Goal: Task Accomplishment & Management: Use online tool/utility

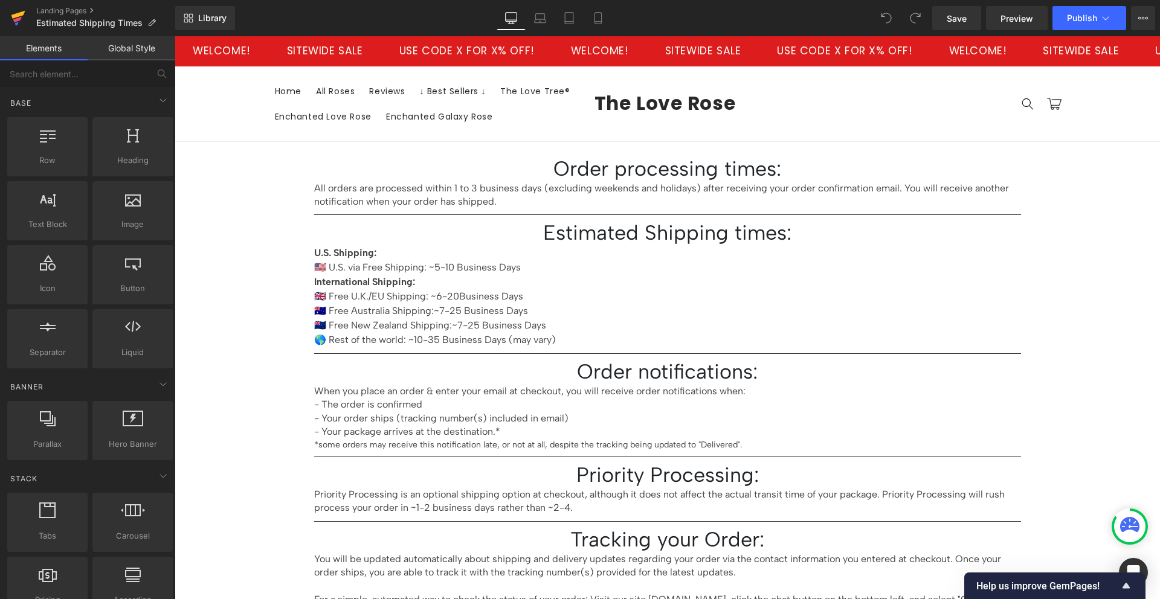
click at [16, 16] on icon at bounding box center [18, 15] width 14 height 8
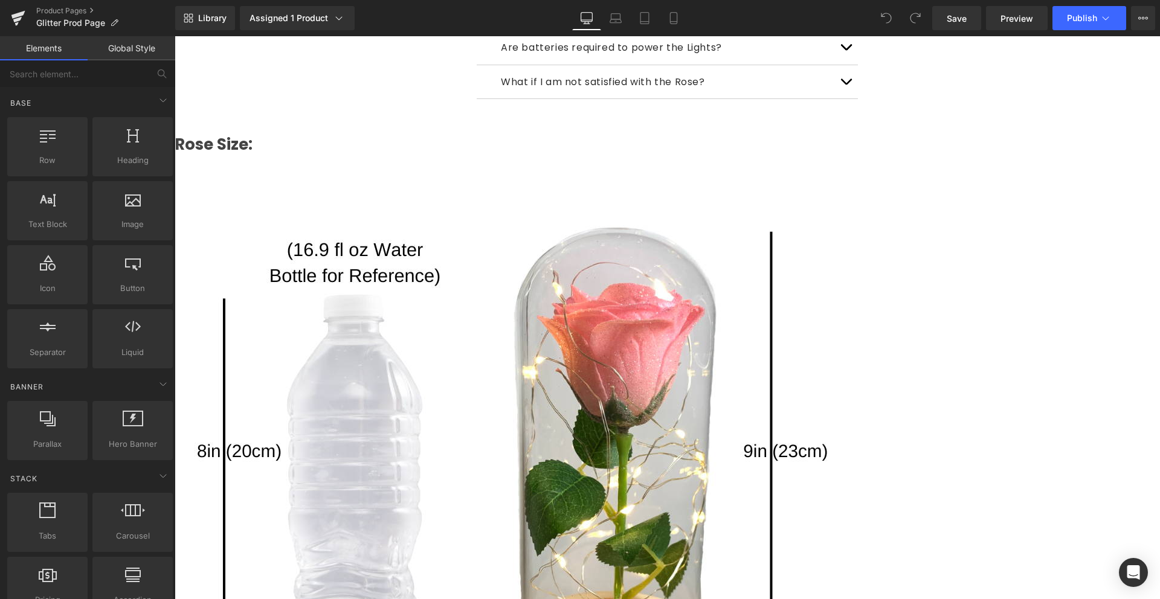
scroll to position [2536, 0]
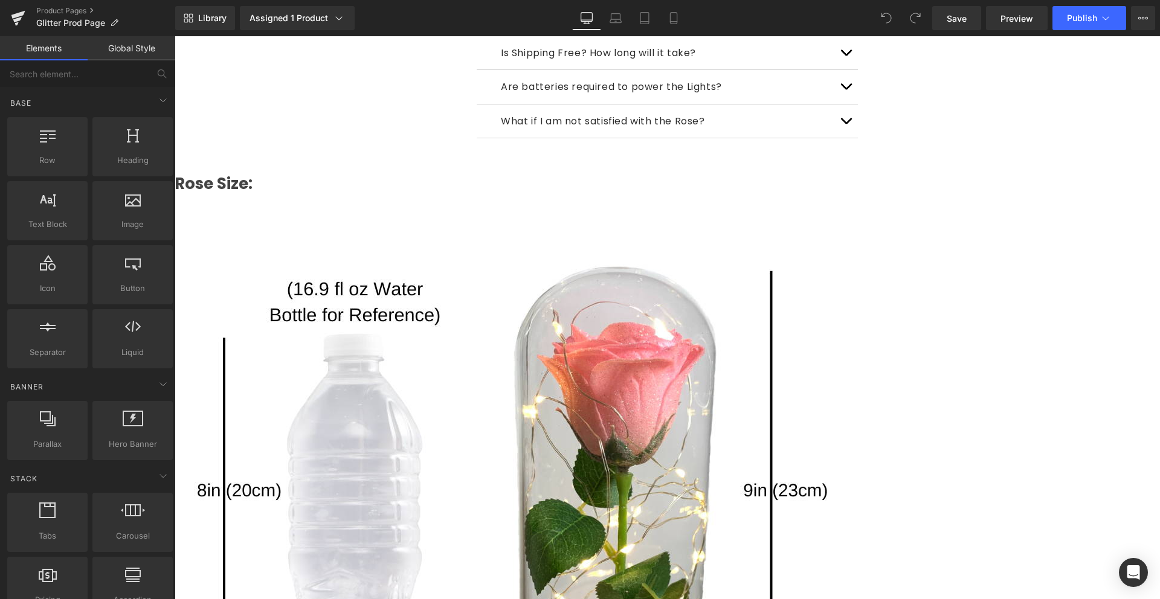
click at [175, 36] on span "Carousel" at bounding box center [175, 36] width 0 height 0
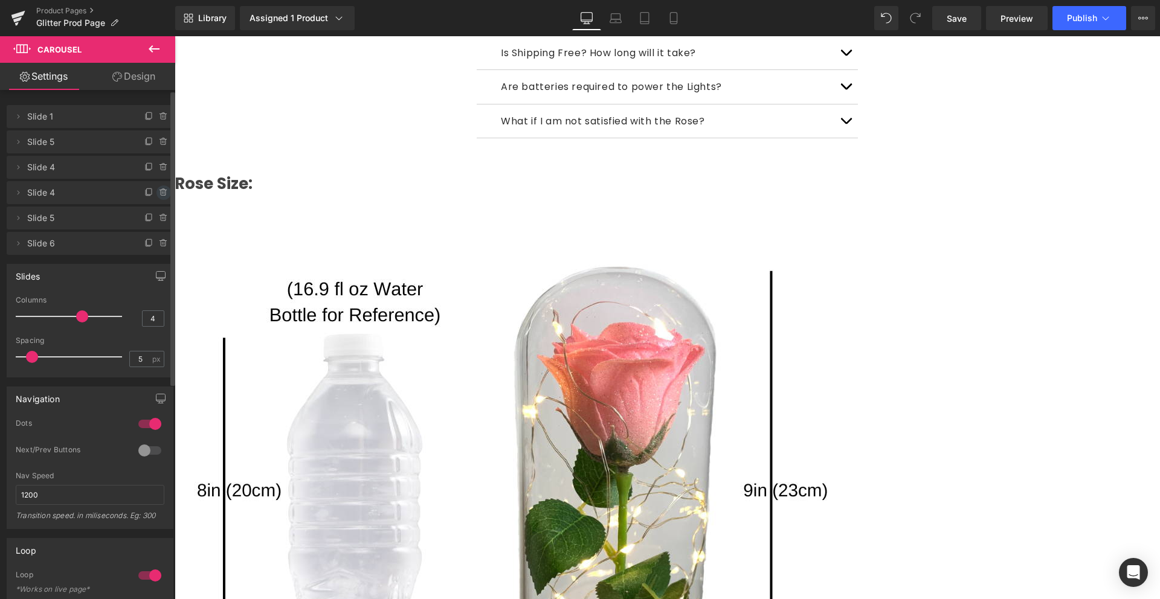
click at [159, 190] on icon at bounding box center [164, 193] width 10 height 10
click at [155, 190] on button "Delete" at bounding box center [151, 193] width 38 height 16
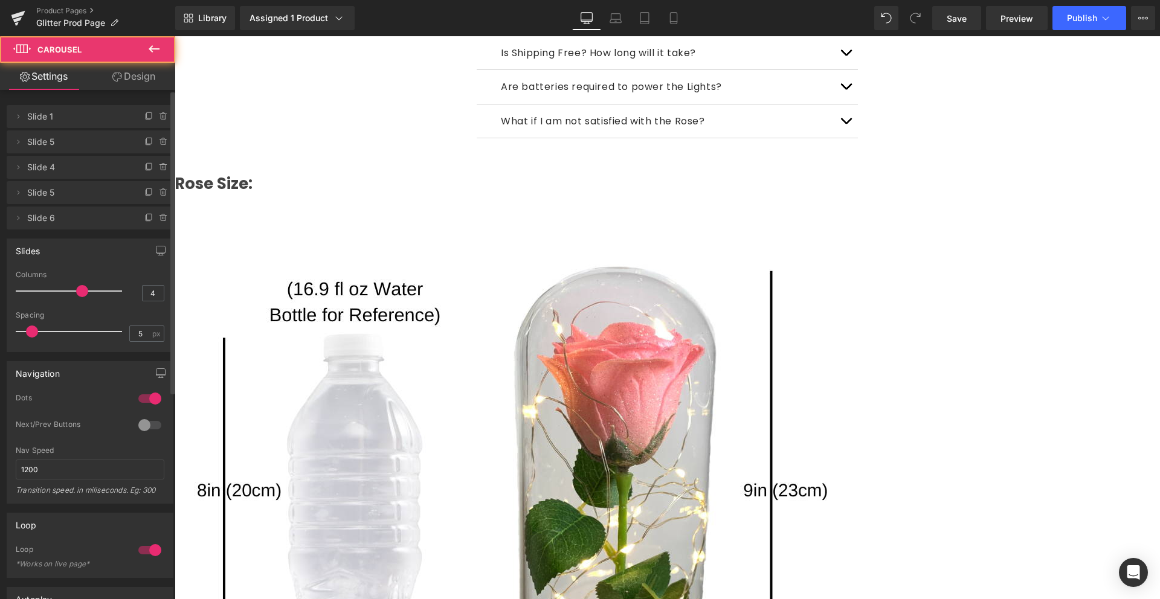
click at [159, 217] on icon at bounding box center [164, 218] width 10 height 10
click at [157, 214] on button "Delete" at bounding box center [151, 219] width 38 height 16
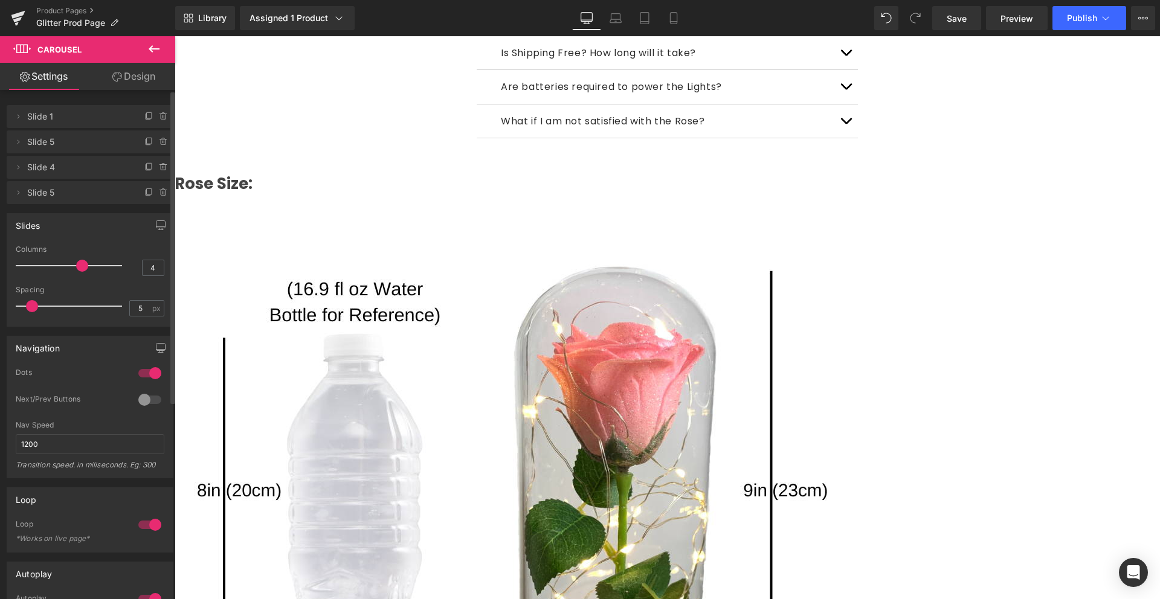
click at [175, 36] on span "Product" at bounding box center [175, 36] width 0 height 0
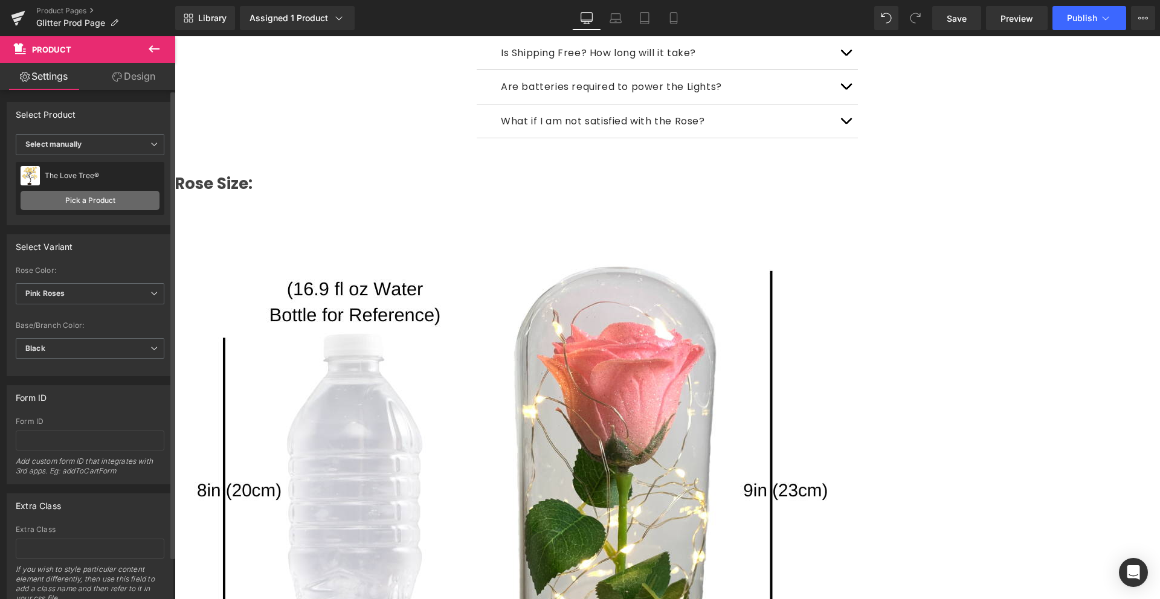
click at [90, 194] on link "Pick a Product" at bounding box center [90, 200] width 139 height 19
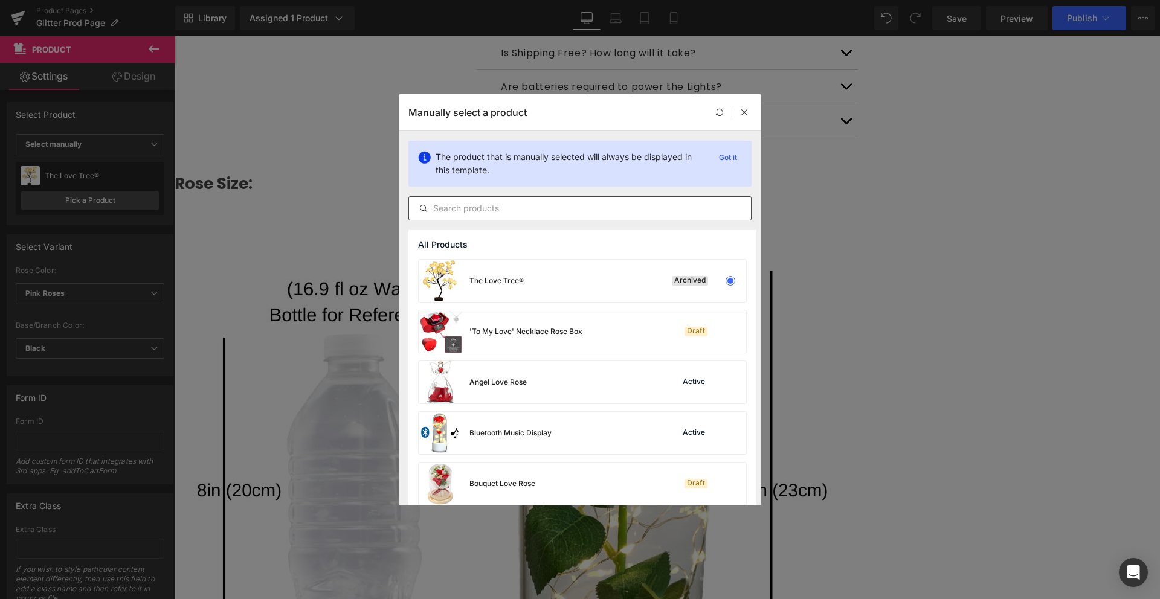
click at [550, 209] on input "text" at bounding box center [580, 208] width 342 height 14
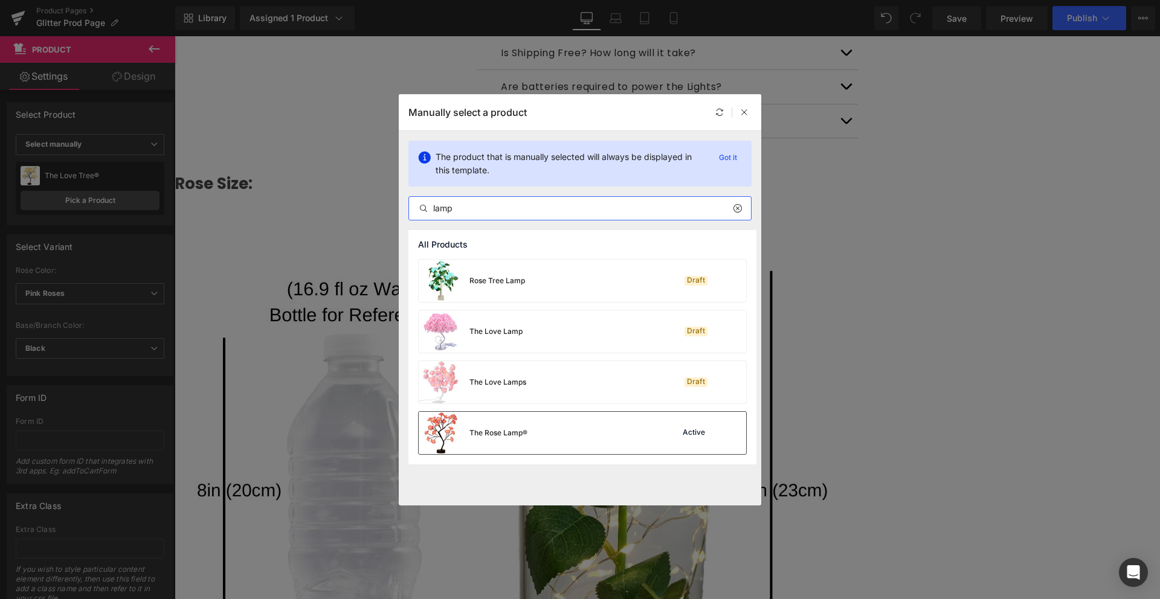
type input "lamp"
click at [560, 431] on div "The Rose Lamp® Active" at bounding box center [582, 433] width 327 height 42
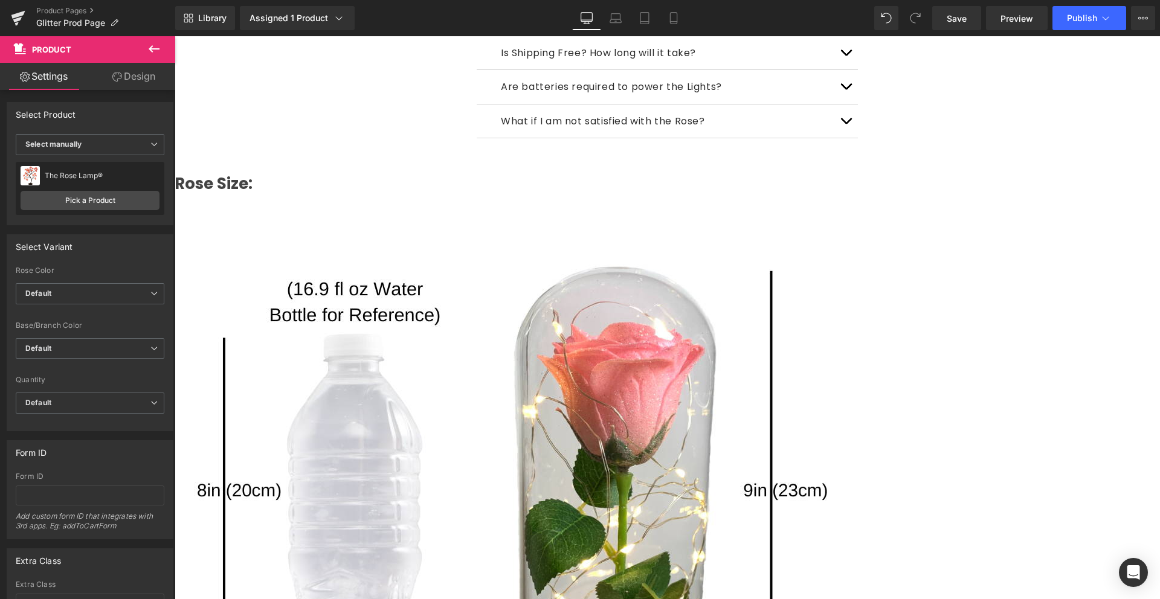
click at [175, 36] on span "(P) Title" at bounding box center [175, 36] width 0 height 0
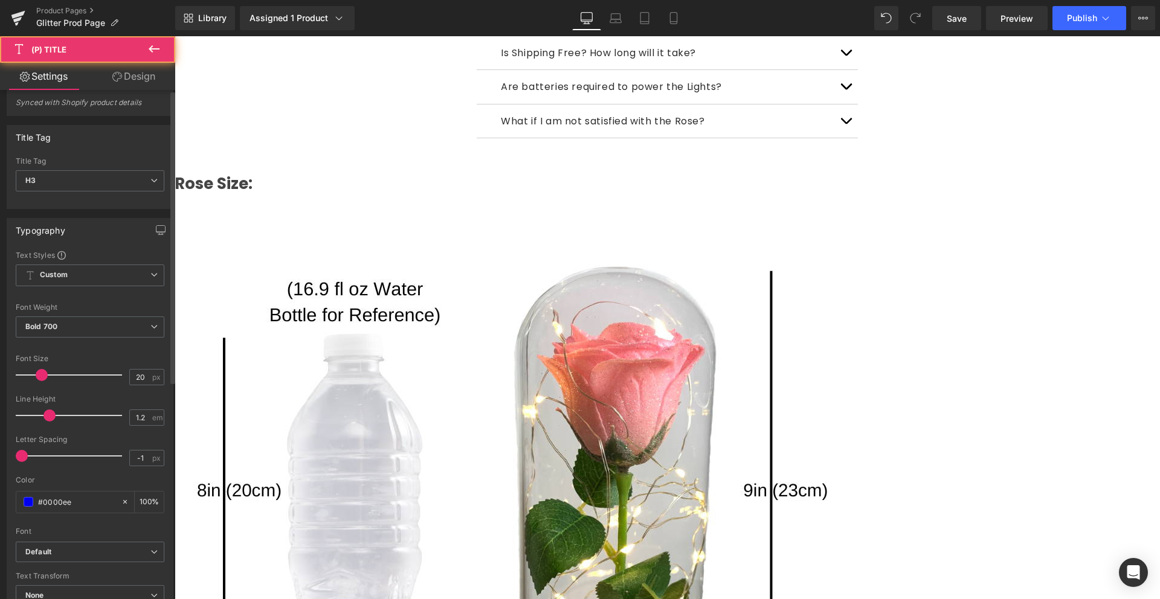
scroll to position [33, 0]
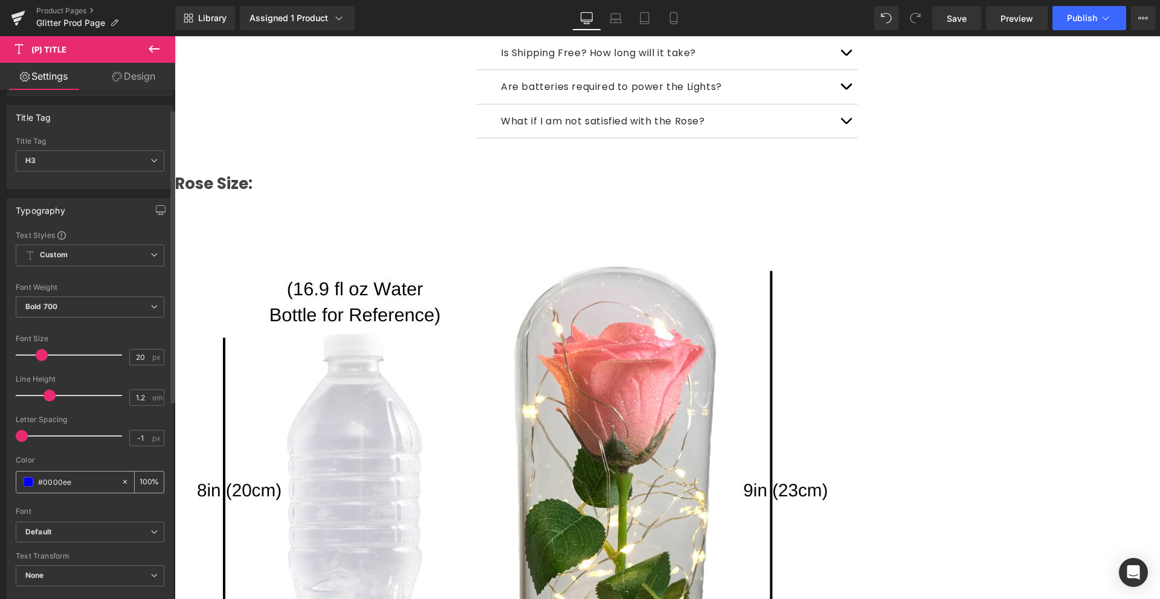
click at [67, 483] on input "#0000ee" at bounding box center [76, 481] width 77 height 13
type input "#0"
type input "0"
type input "#000"
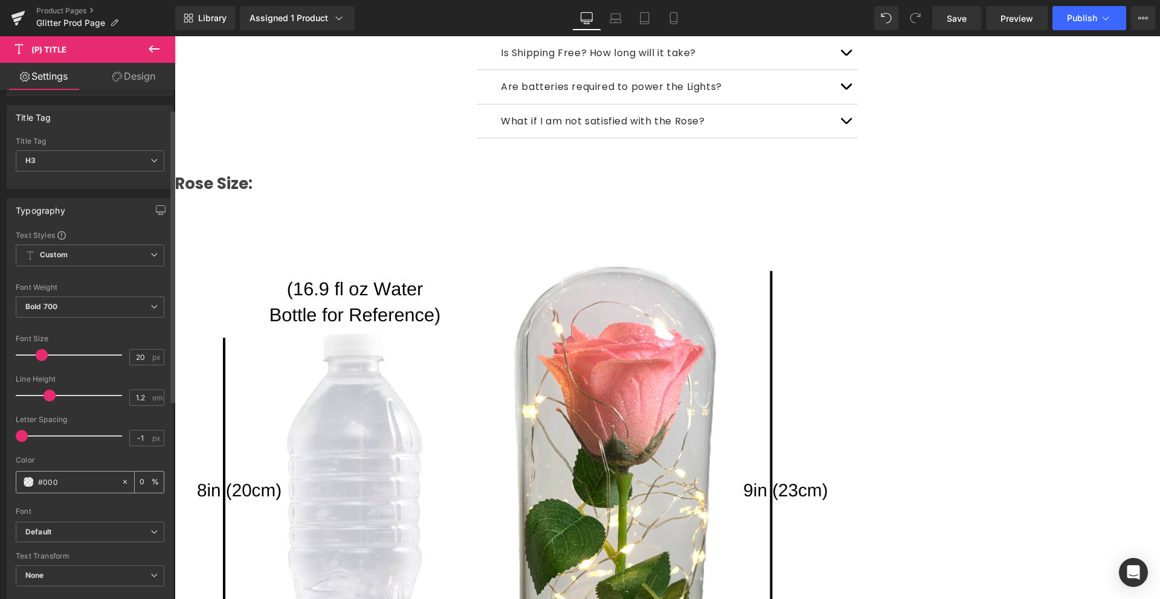
type input "100"
type input "#00000"
type input "0"
type input "#000000"
type input "100"
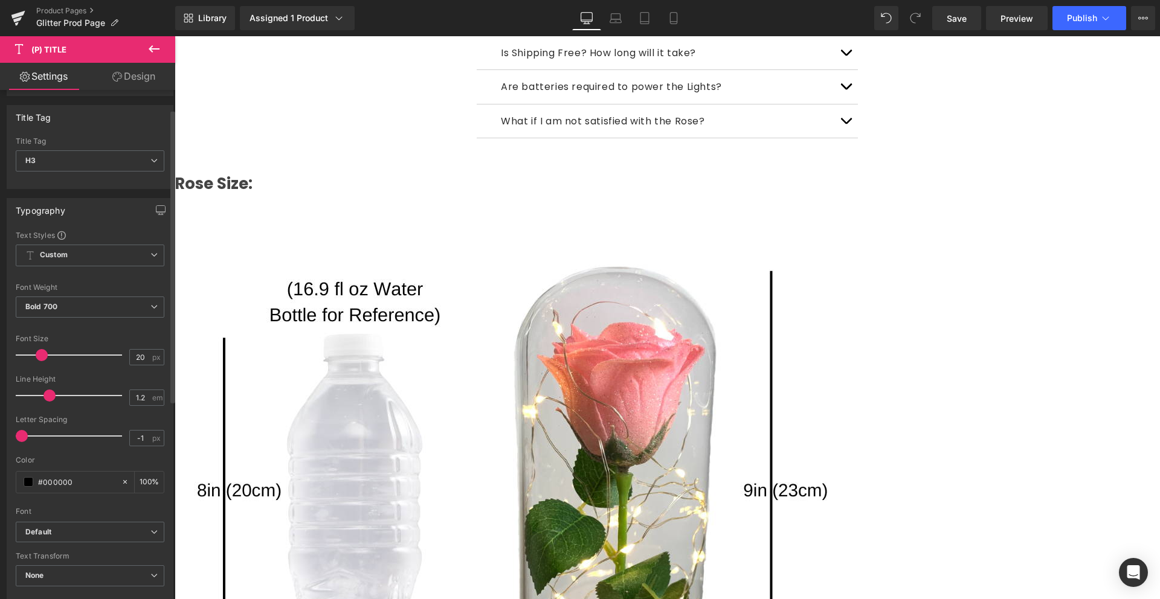
type input "#000000"
click at [77, 512] on div "Font" at bounding box center [90, 511] width 149 height 8
click at [175, 36] on span "(P) Title" at bounding box center [175, 36] width 0 height 0
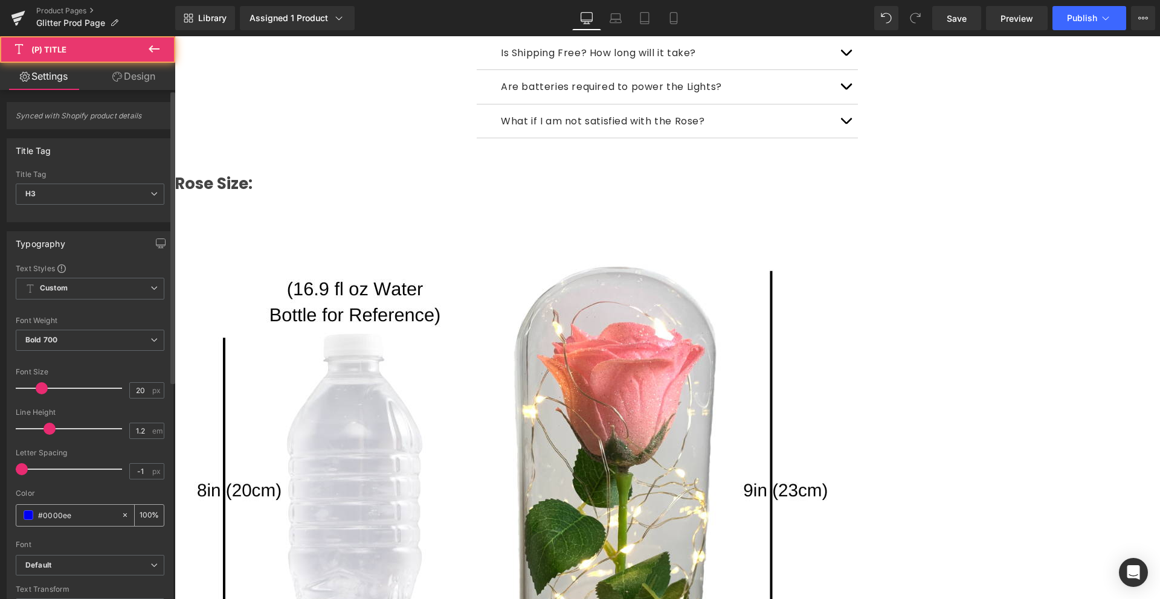
click at [78, 513] on input "#0000ee" at bounding box center [76, 515] width 77 height 13
paste input "0"
type input "#00000"
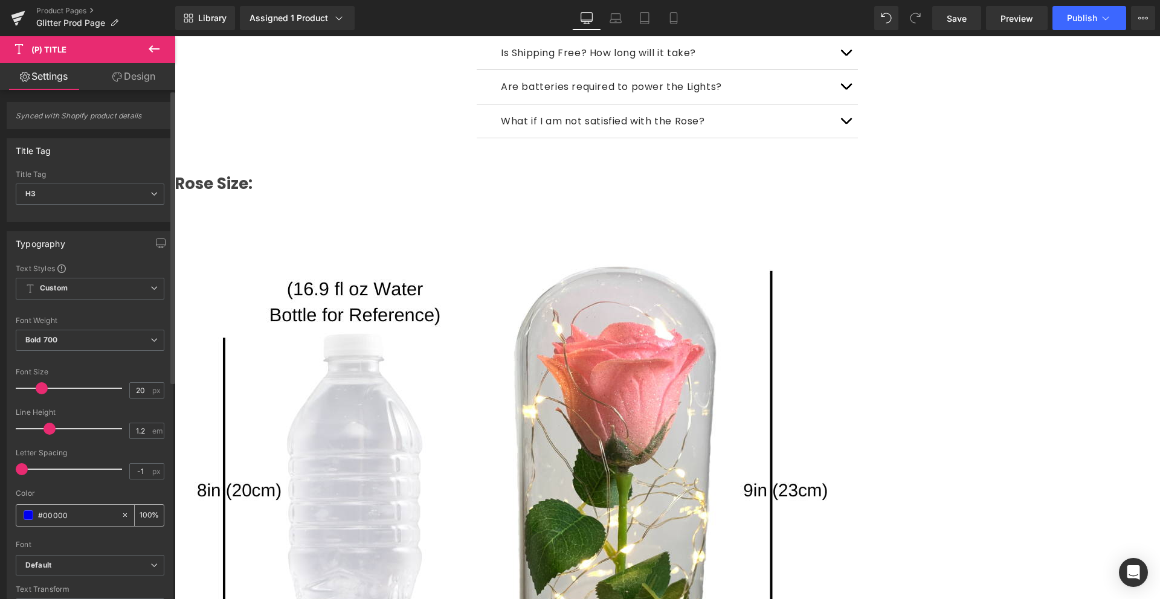
type input "0"
click at [74, 516] on input "#00000" at bounding box center [76, 515] width 77 height 13
type input "#000000"
type input "100"
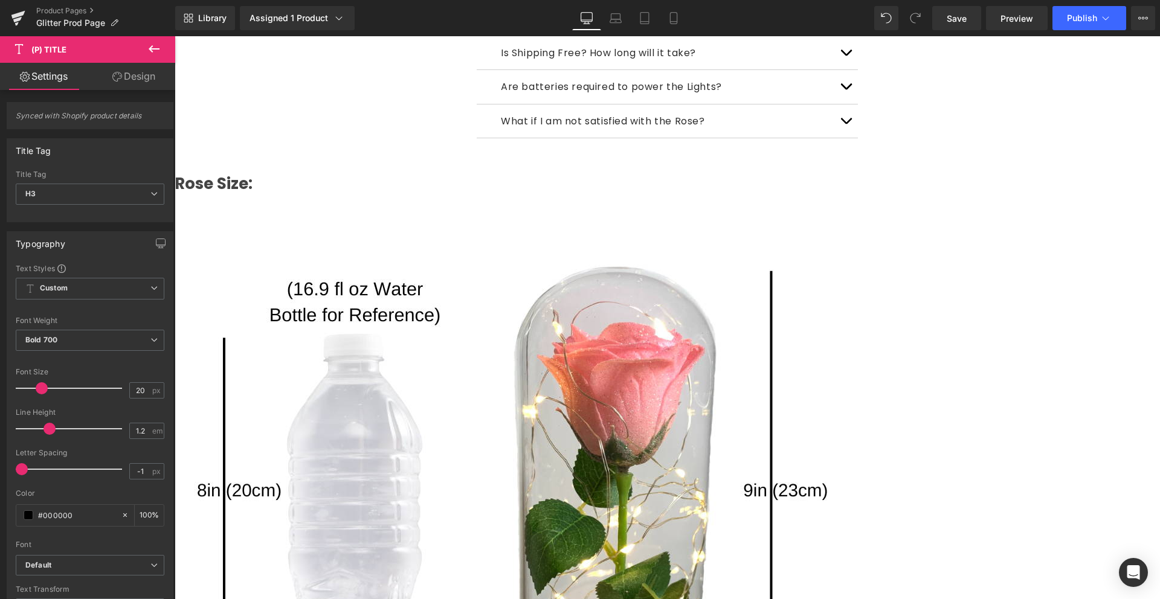
click at [175, 36] on span "(P) Title" at bounding box center [175, 36] width 0 height 0
click at [56, 521] on input "#0000ee" at bounding box center [76, 515] width 77 height 13
paste input "0"
type input "#00000"
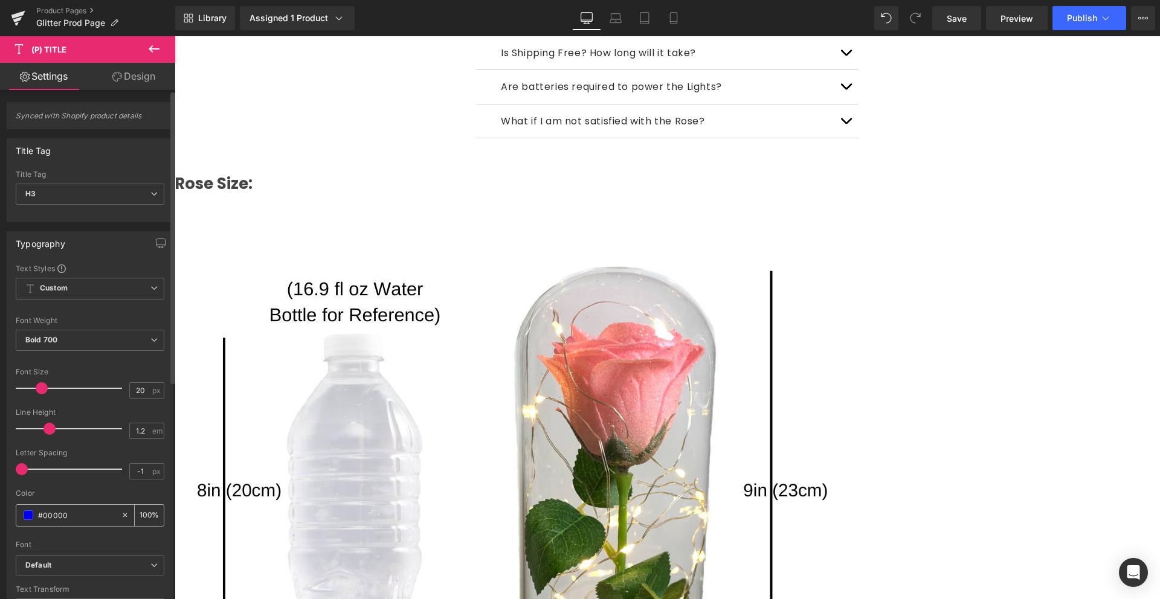
type input "0"
type input "#000000"
type input "100"
click at [175, 36] on span "(P) Title" at bounding box center [175, 36] width 0 height 0
click at [76, 520] on input "#0000ee" at bounding box center [76, 515] width 77 height 13
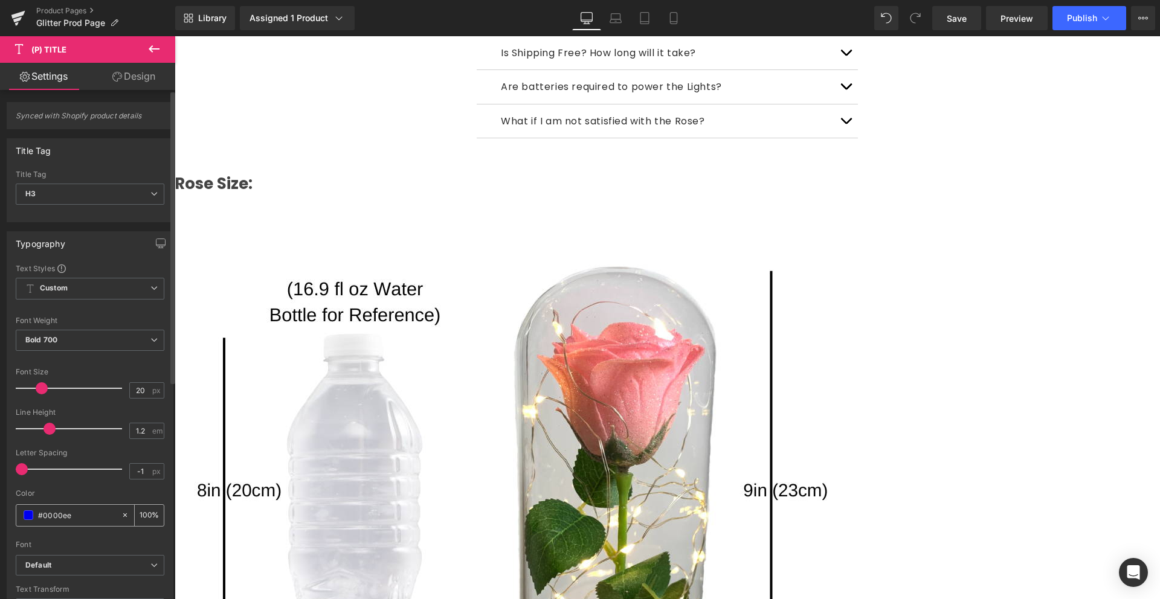
click at [76, 520] on input "#0000ee" at bounding box center [76, 515] width 77 height 13
paste input "0"
type input "#00000"
type input "0"
type input "#000000"
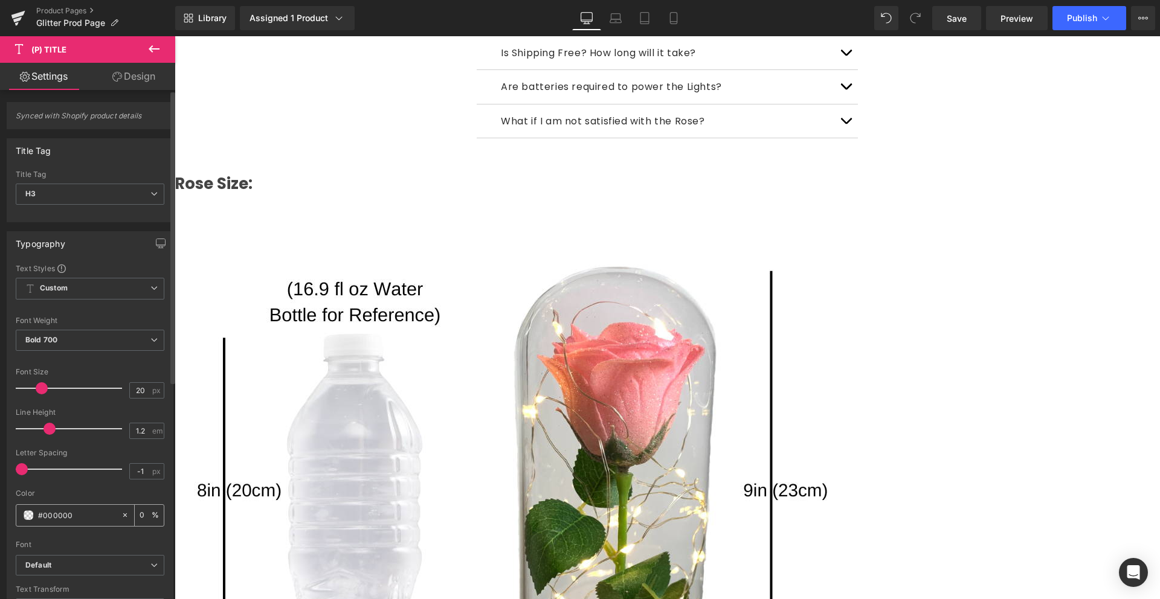
type input "100"
type input "#000000"
click at [78, 529] on div "Color #000000 100 %" at bounding box center [90, 514] width 149 height 51
click at [666, 13] on link "Mobile" at bounding box center [673, 18] width 29 height 24
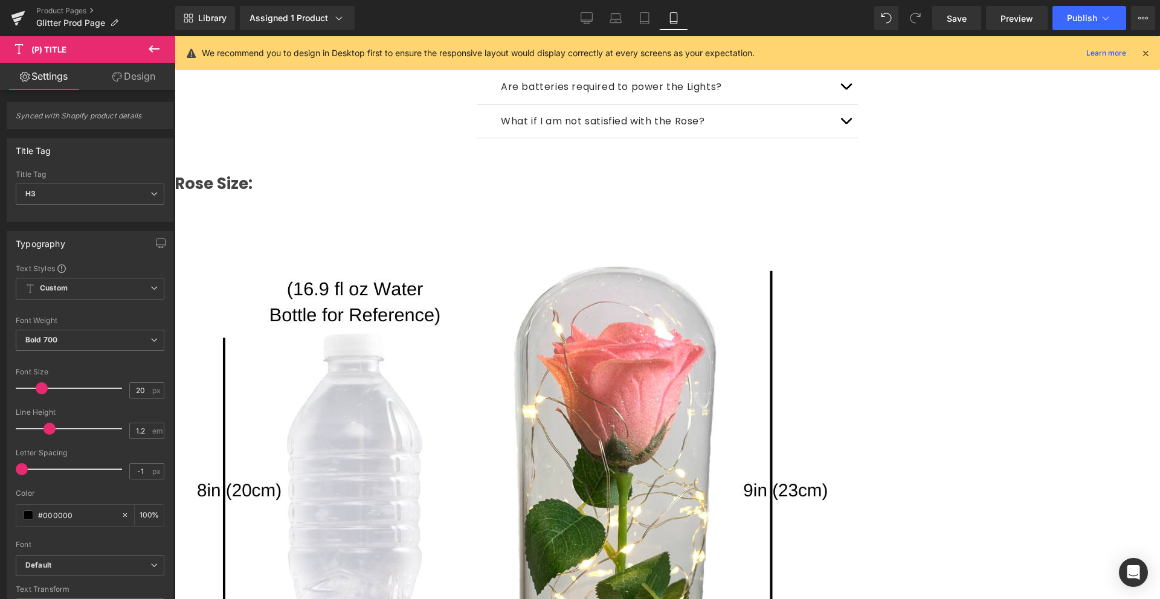
type input "15"
type input "100"
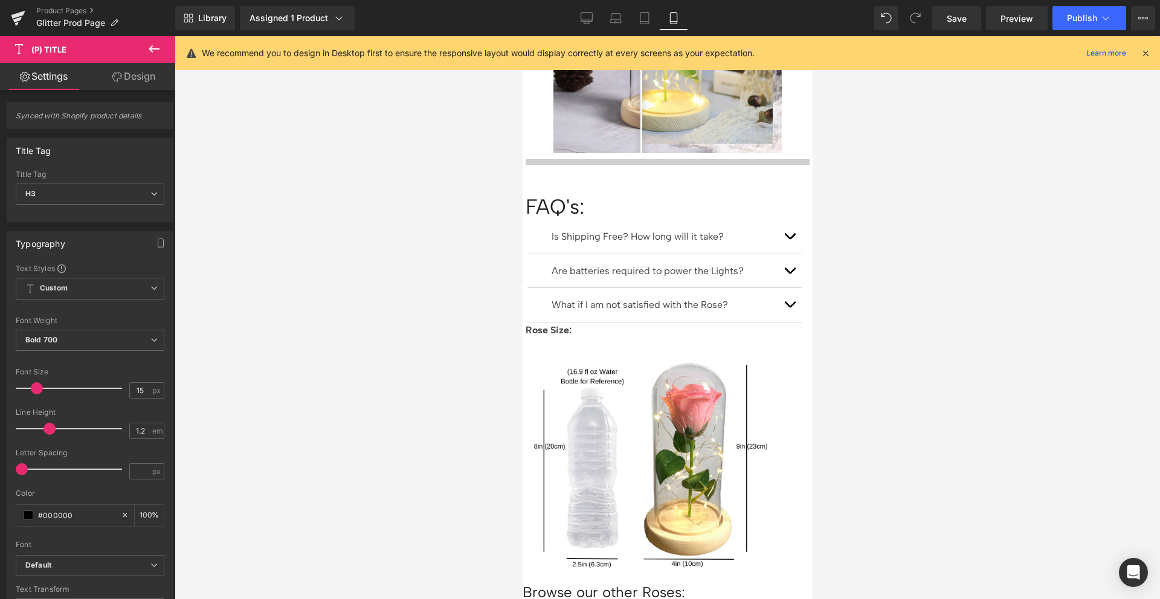
scroll to position [1579, 0]
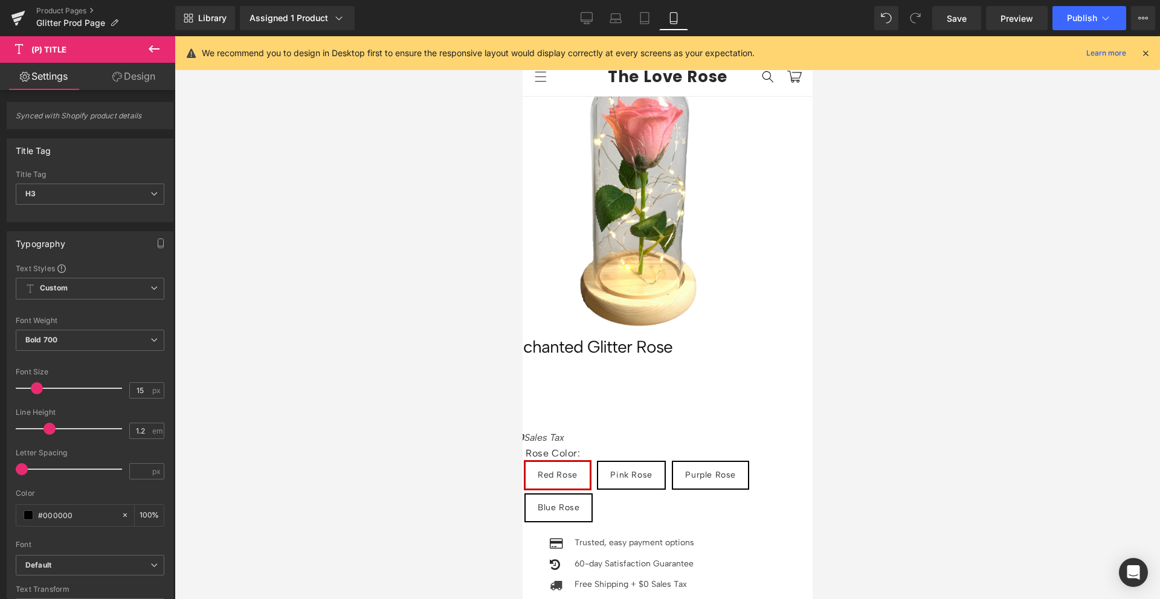
scroll to position [0, 0]
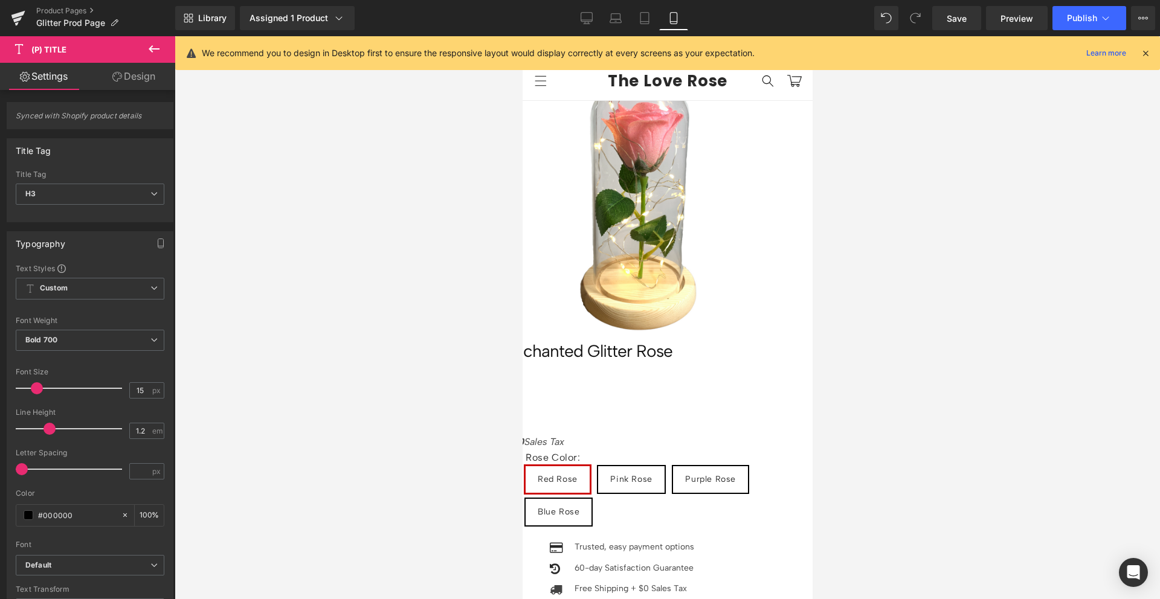
click at [522, 36] on link at bounding box center [522, 36] width 0 height 0
click at [651, 466] on span "Pink Rose" at bounding box center [630, 479] width 42 height 27
click at [911, 318] on div at bounding box center [667, 317] width 985 height 563
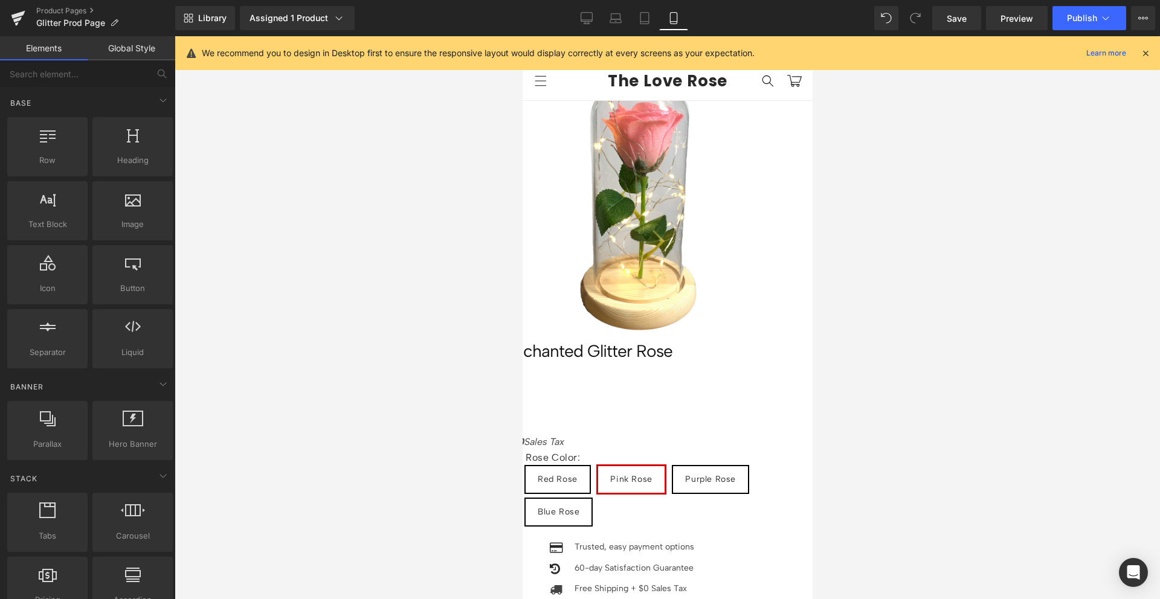
click at [577, 466] on span "Red Rose" at bounding box center [557, 479] width 40 height 27
click at [522, 36] on span "(P) Swatches" at bounding box center [522, 36] width 0 height 0
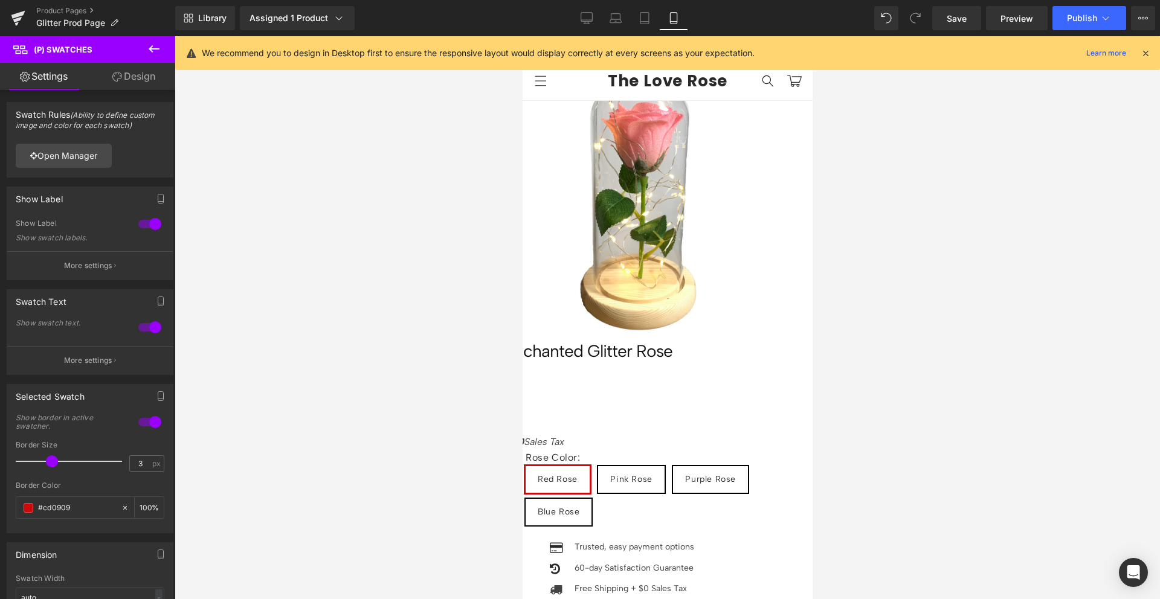
click at [522, 36] on span "Product" at bounding box center [522, 36] width 0 height 0
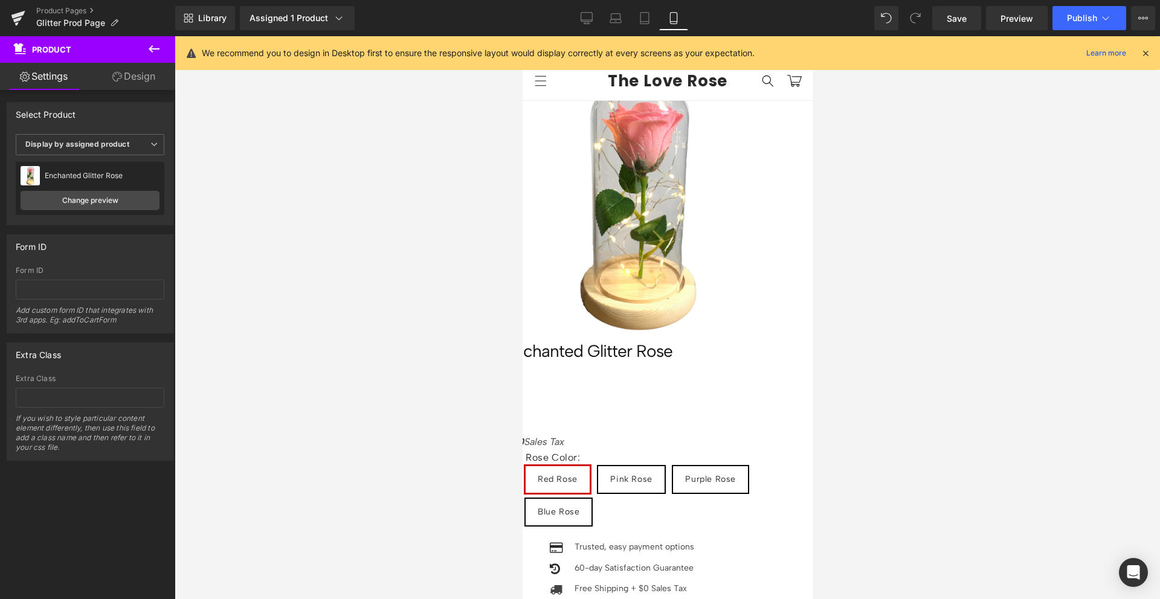
click at [137, 82] on link "Design" at bounding box center [134, 76] width 88 height 27
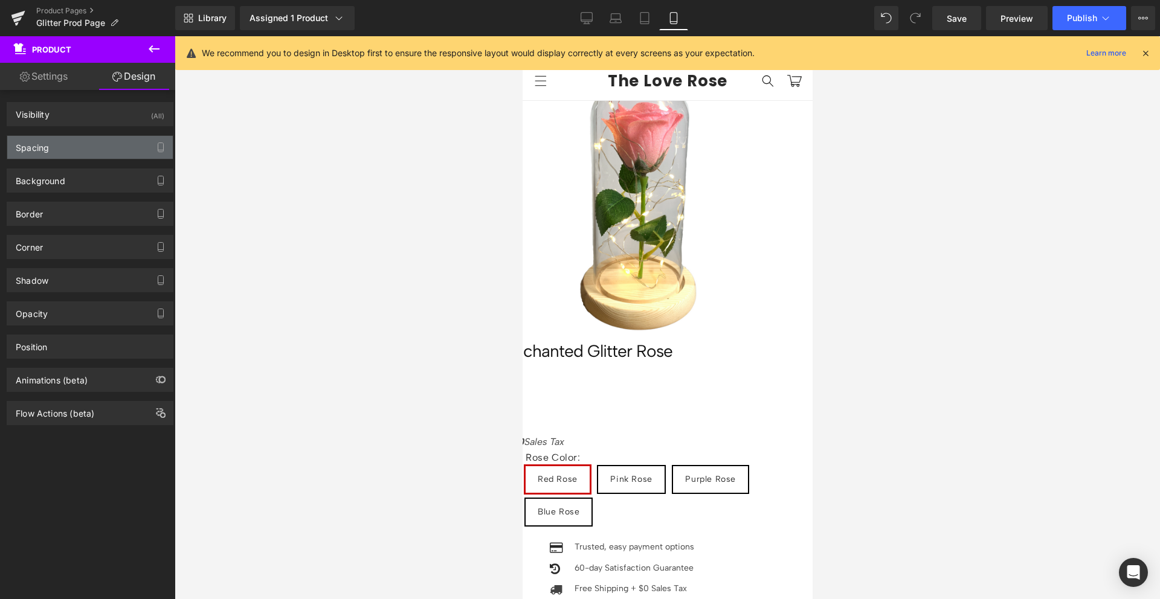
type input "-51"
type input "0"
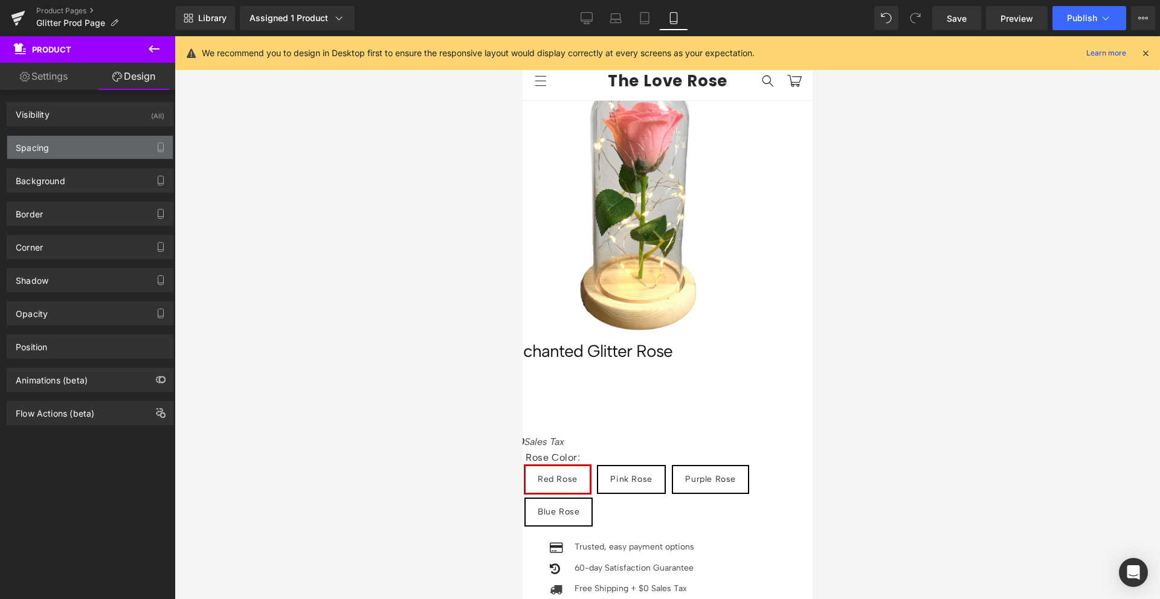
type input "5"
type input "0"
type input "5"
click at [72, 150] on div "Spacing" at bounding box center [89, 147] width 165 height 23
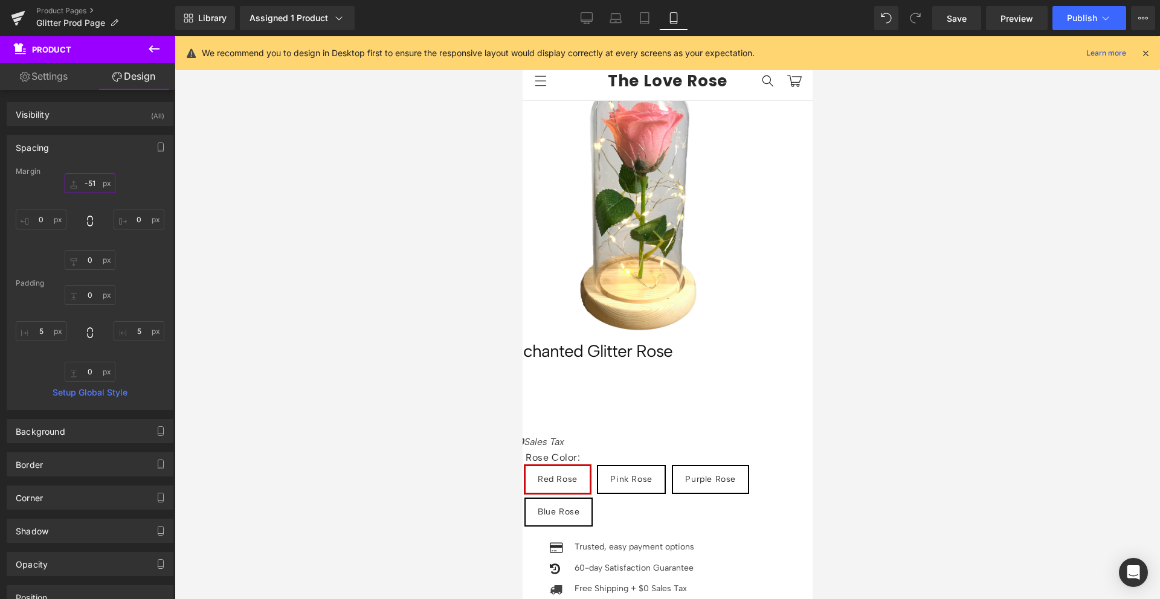
click at [80, 184] on input "-51" at bounding box center [90, 183] width 51 height 20
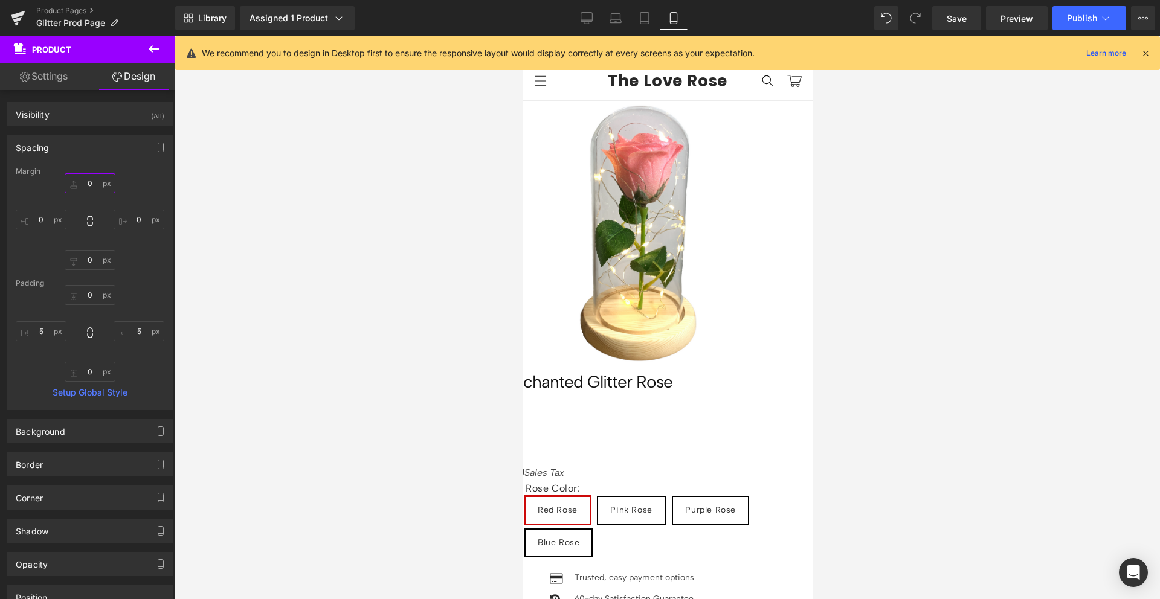
type input "0"
click at [130, 184] on div "0 0 0px 0 0px 0 0px 0" at bounding box center [90, 221] width 149 height 97
click at [522, 36] on span "(P) Image" at bounding box center [522, 36] width 0 height 0
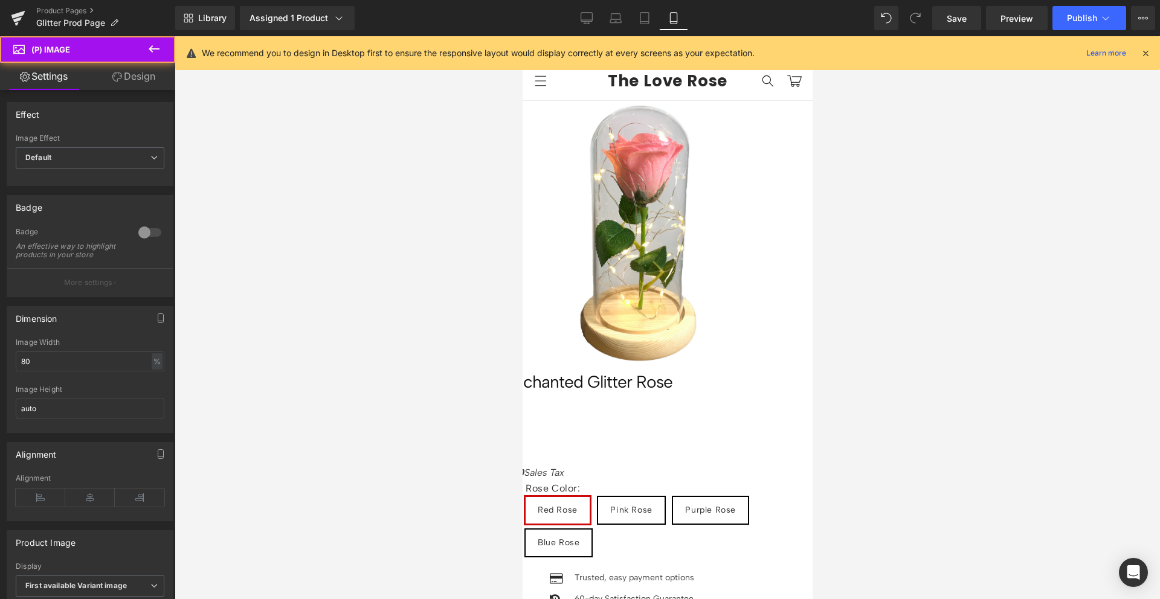
click at [138, 87] on link "Design" at bounding box center [134, 76] width 88 height 27
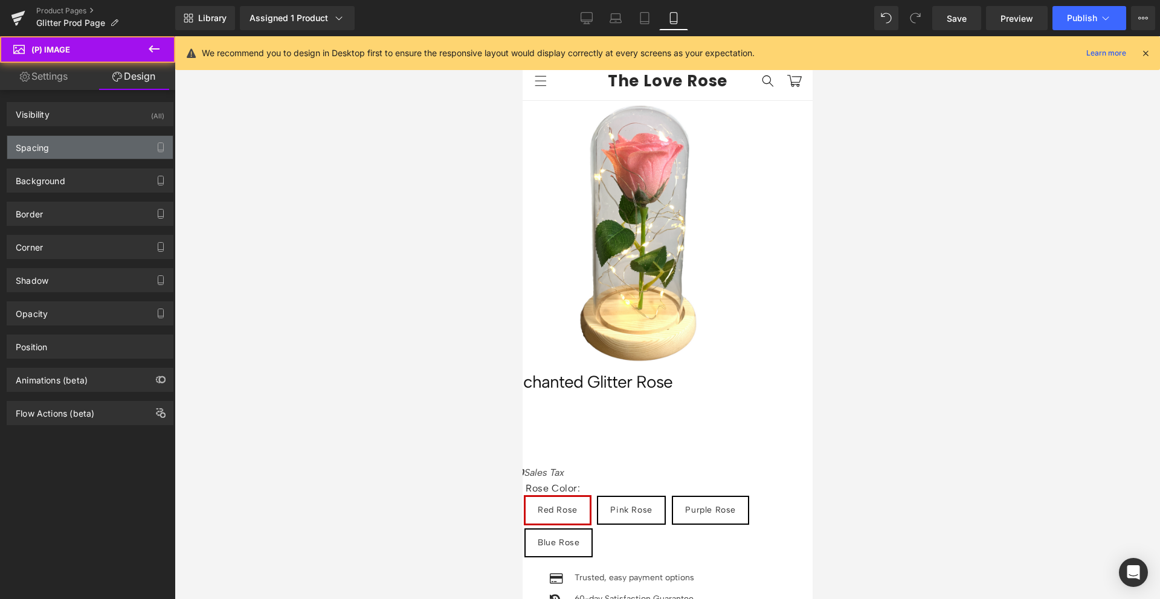
click at [85, 147] on div "Spacing" at bounding box center [89, 147] width 165 height 23
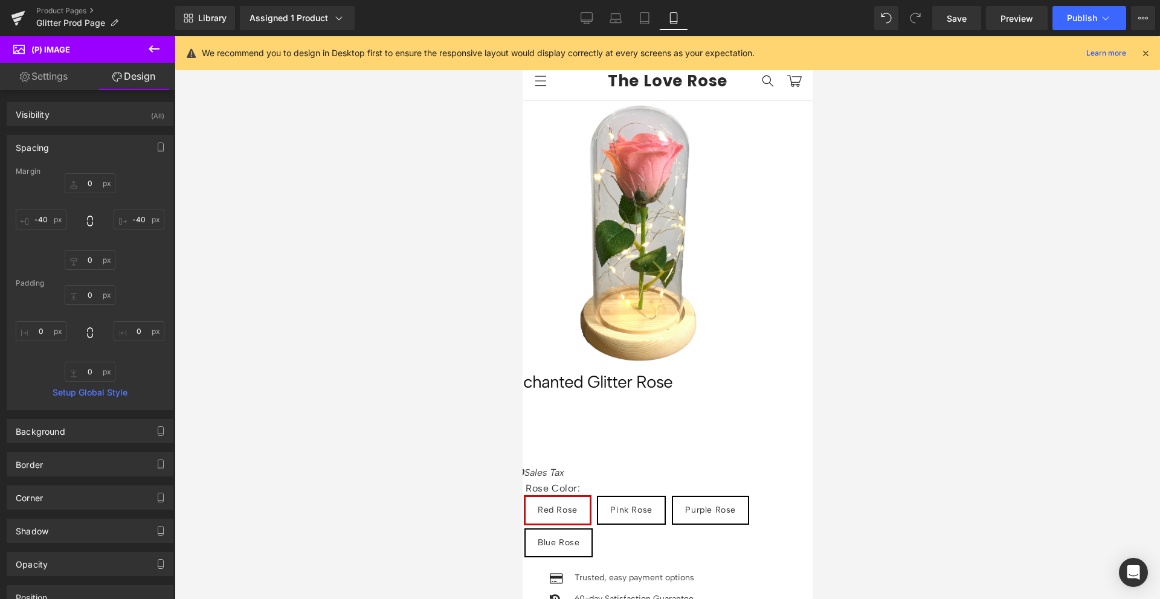
type input "0"
type input "-40"
type input "0"
type input "-40"
type input "0"
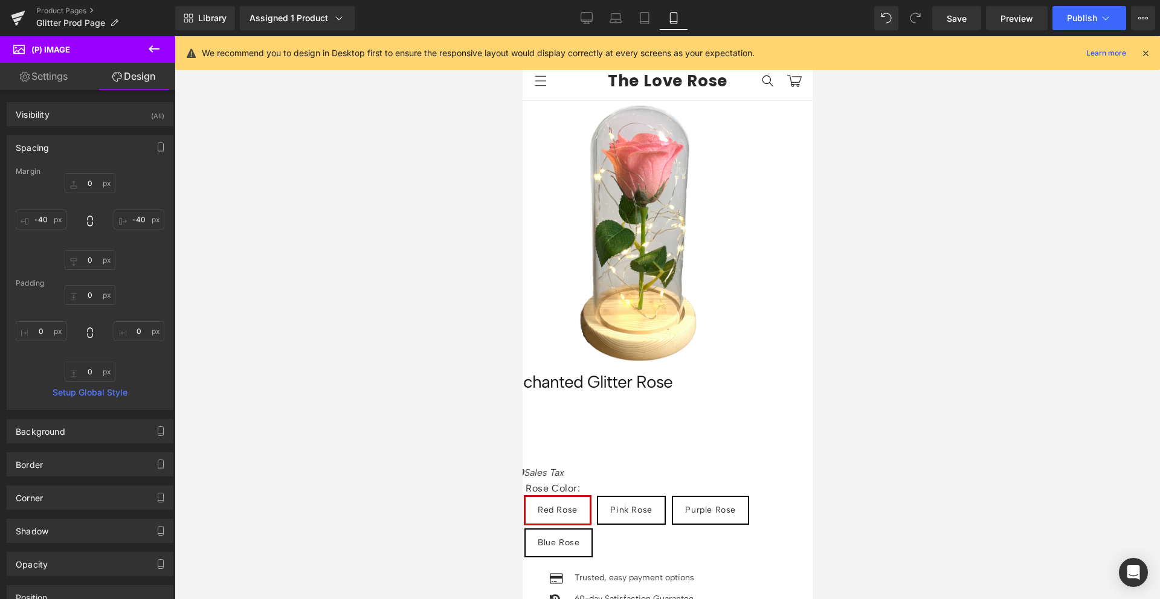
type input "0"
click at [522, 36] on span "Row" at bounding box center [522, 36] width 0 height 0
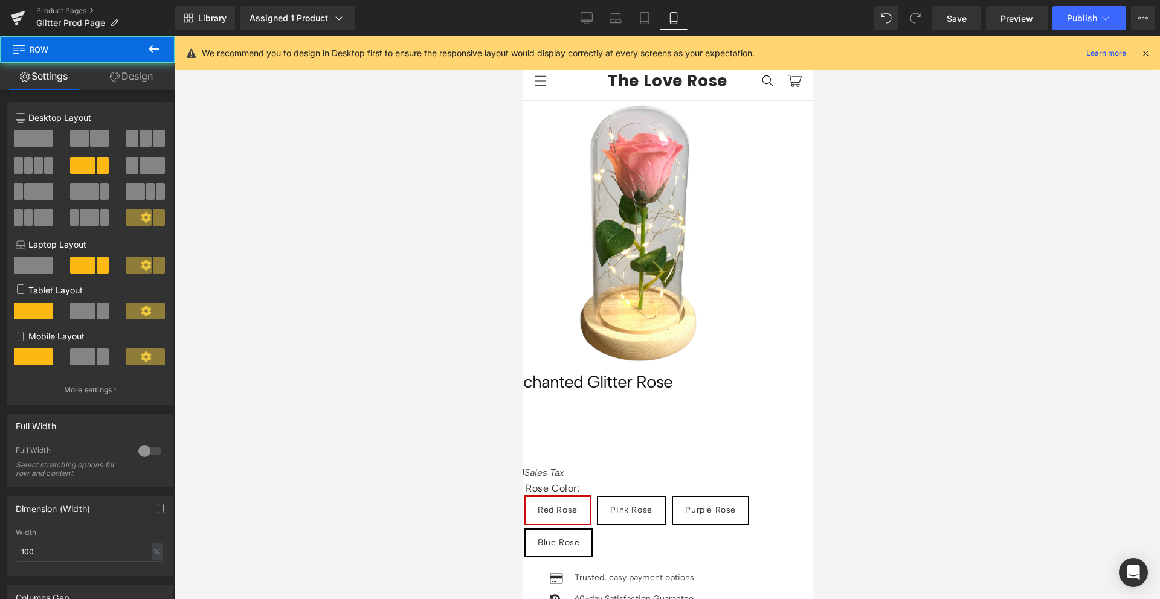
click at [142, 78] on link "Design" at bounding box center [132, 76] width 88 height 27
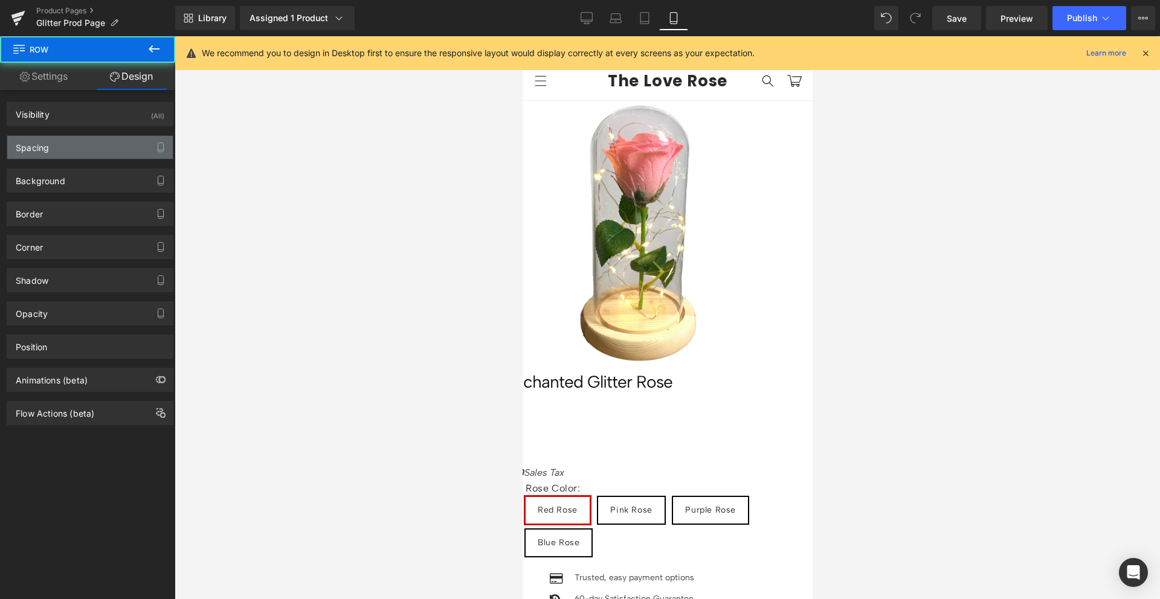
type input "0"
type input "30"
type input "0"
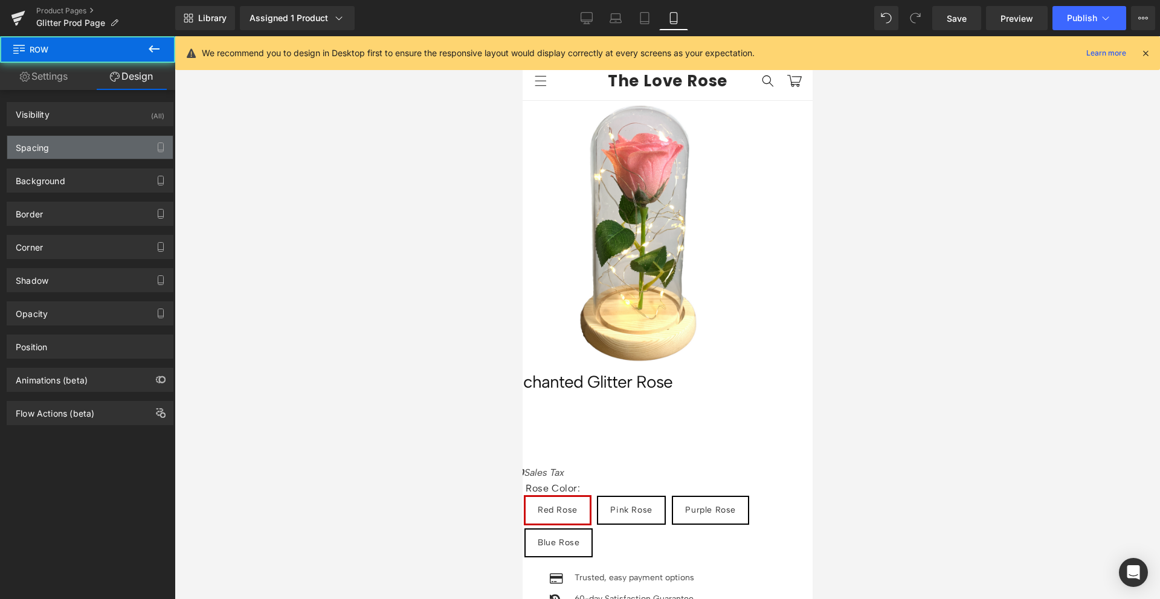
type input "0"
click at [88, 144] on div "Spacing" at bounding box center [89, 147] width 165 height 23
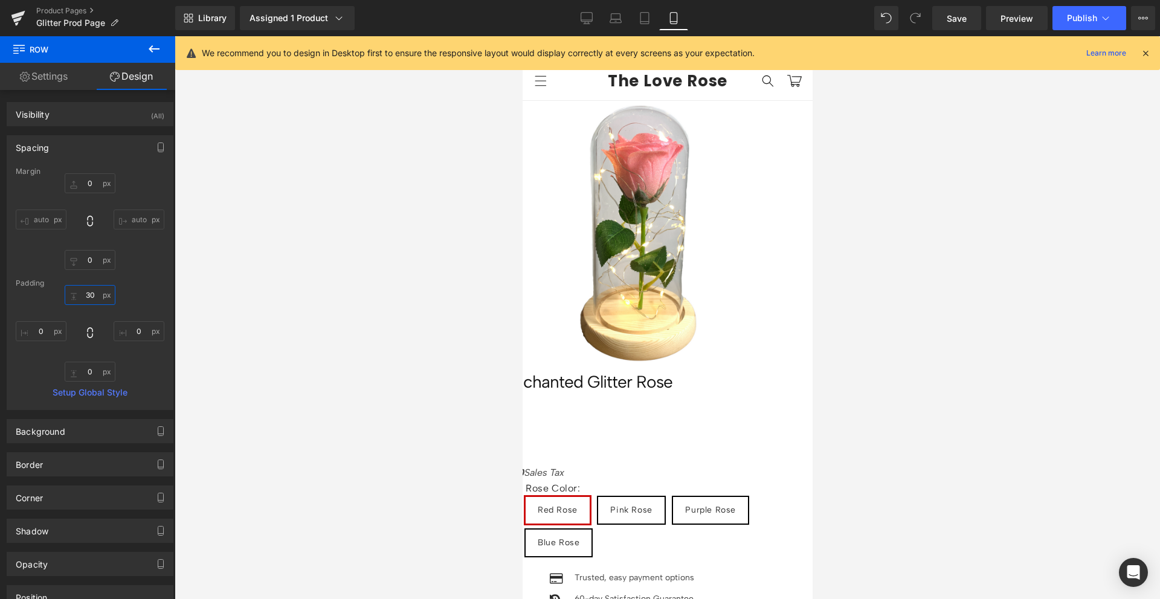
click at [85, 291] on input "30" at bounding box center [90, 295] width 51 height 20
type input "0"
click at [137, 272] on div "Margin 0px 0 auto auto 0px 0 auto auto Padding 0 0 0px 0 0px 0 0px 0 Setup Glob…" at bounding box center [89, 288] width 165 height 242
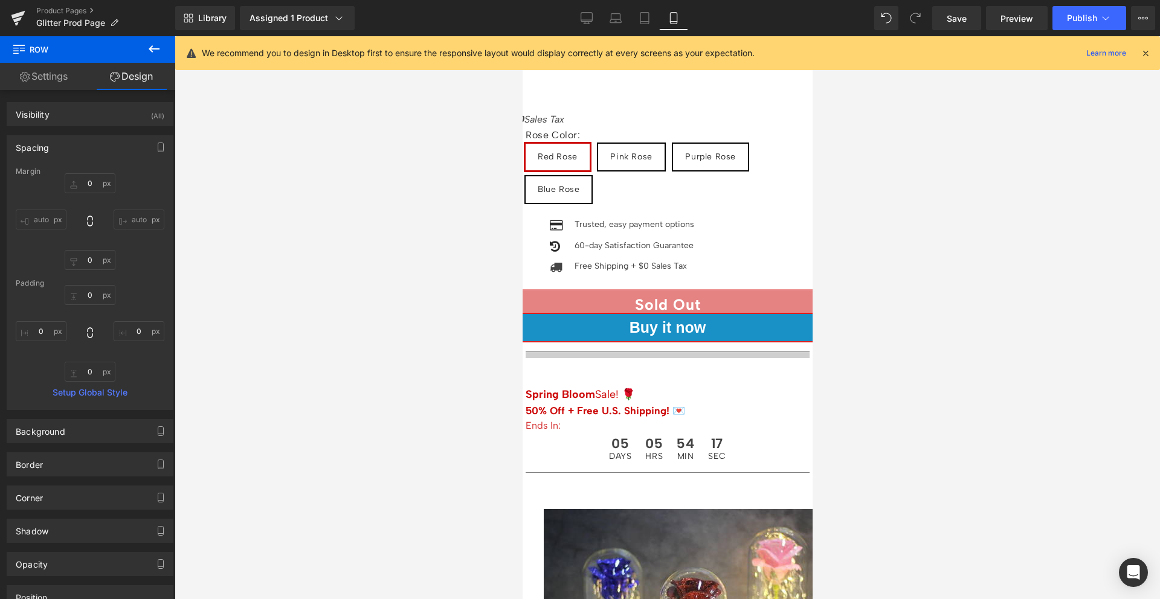
scroll to position [390, 0]
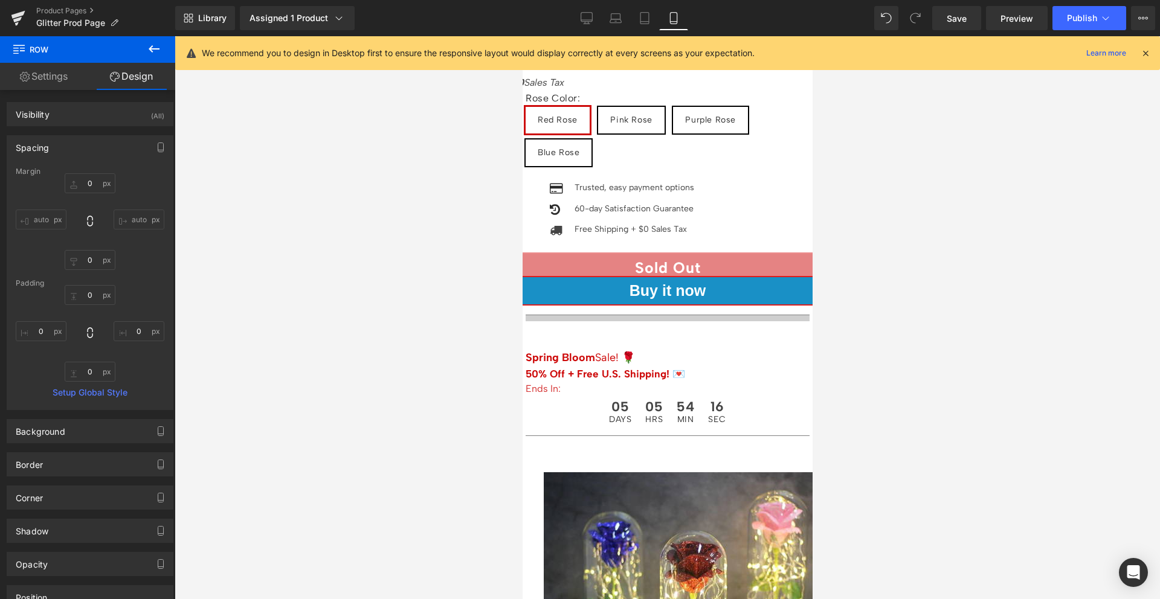
click at [522, 36] on icon at bounding box center [522, 36] width 0 height 0
click at [594, 351] on strong "Spring Bloom" at bounding box center [559, 357] width 69 height 13
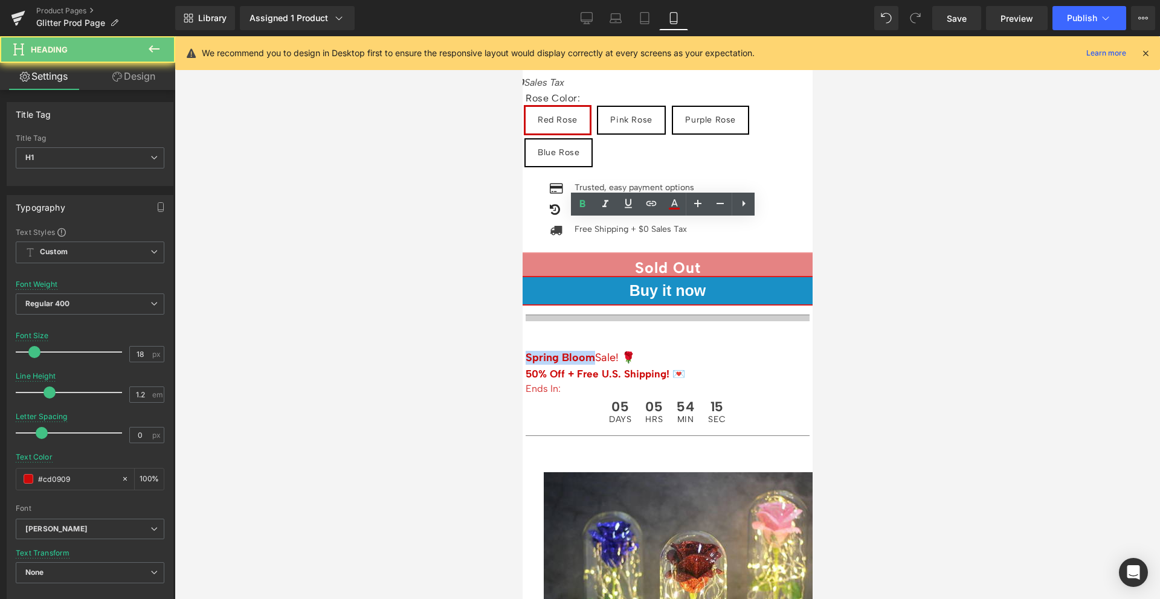
click at [594, 351] on strong "Spring Bloom" at bounding box center [559, 357] width 69 height 13
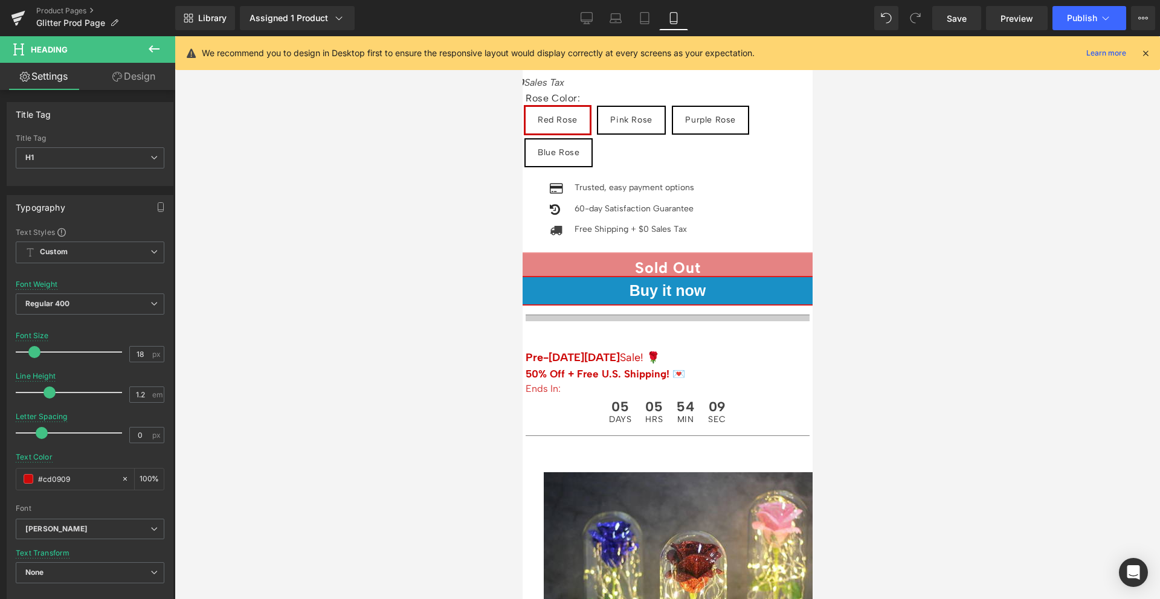
click at [872, 243] on div at bounding box center [667, 317] width 985 height 563
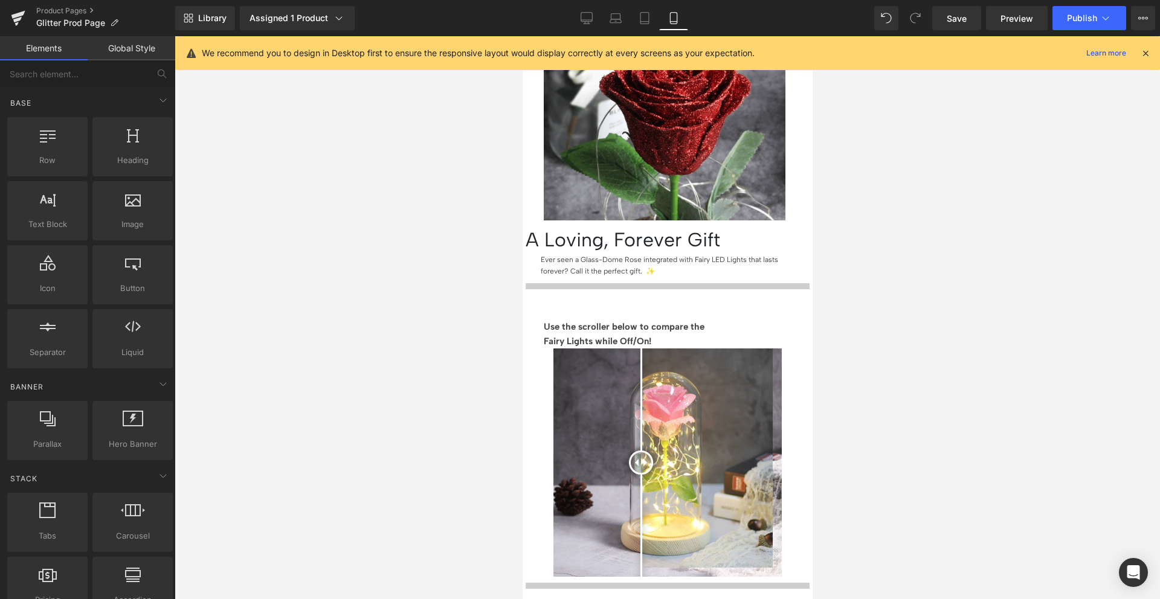
scroll to position [1192, 0]
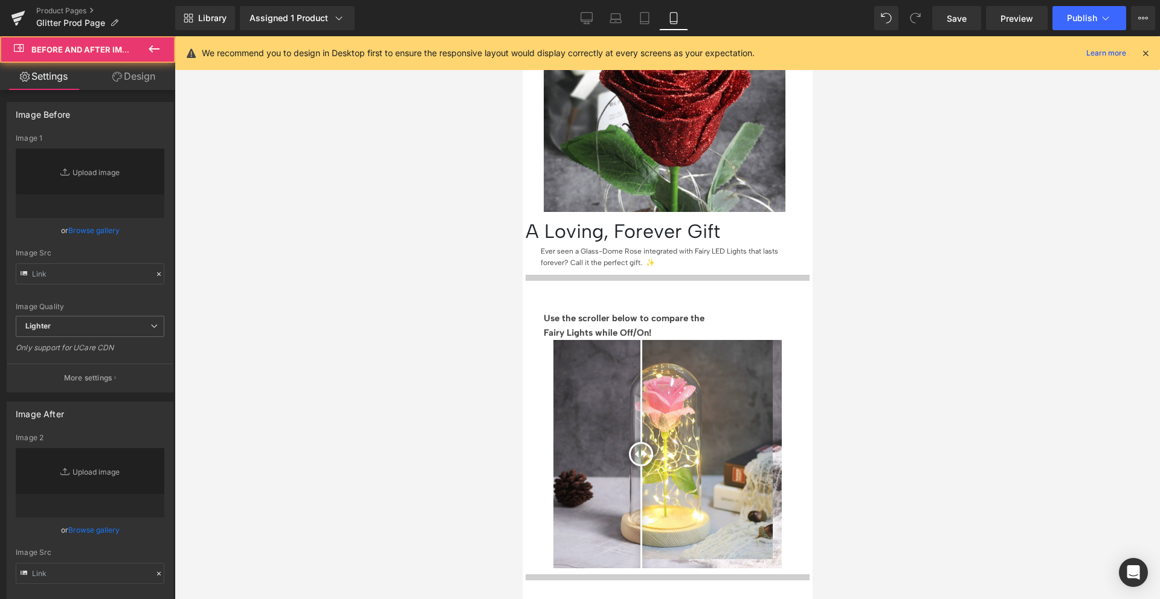
type input "https://ucarecdn.com/db00b6a8-4414-4752-8909-4784986f1629/-/format/auto/-/previ…"
type input "https://ucarecdn.com/511b8bbb-6a1f-4832-9948-341f609a2b67/-/format/auto/-/previ…"
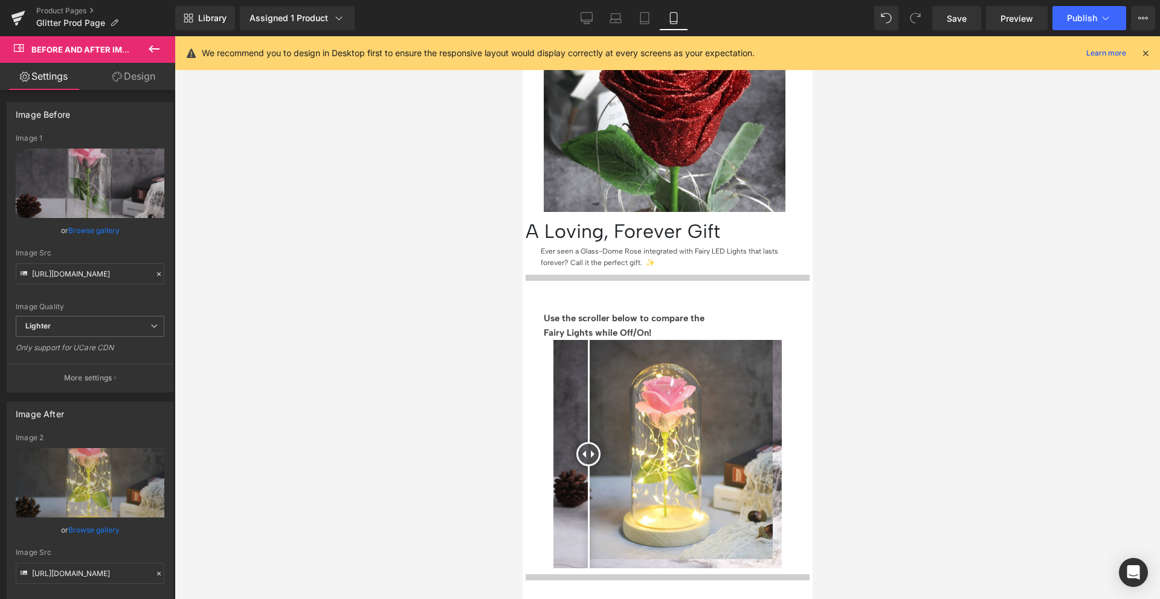
drag, startPoint x: 635, startPoint y: 200, endPoint x: 597, endPoint y: 200, distance: 38.7
click at [597, 442] on div at bounding box center [588, 454] width 24 height 24
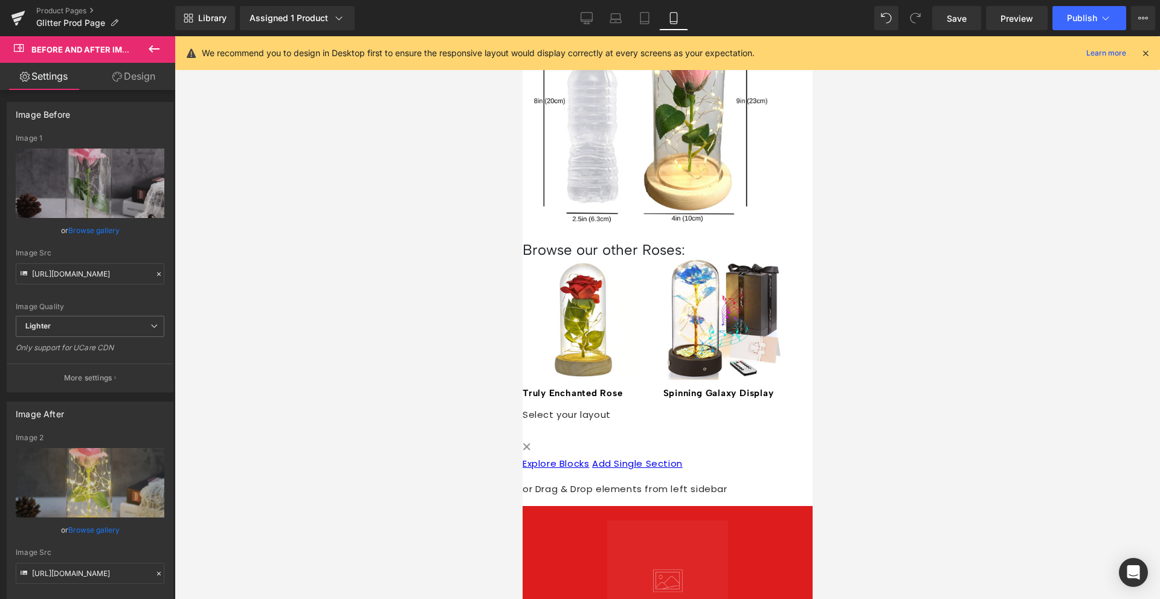
scroll to position [1764, 0]
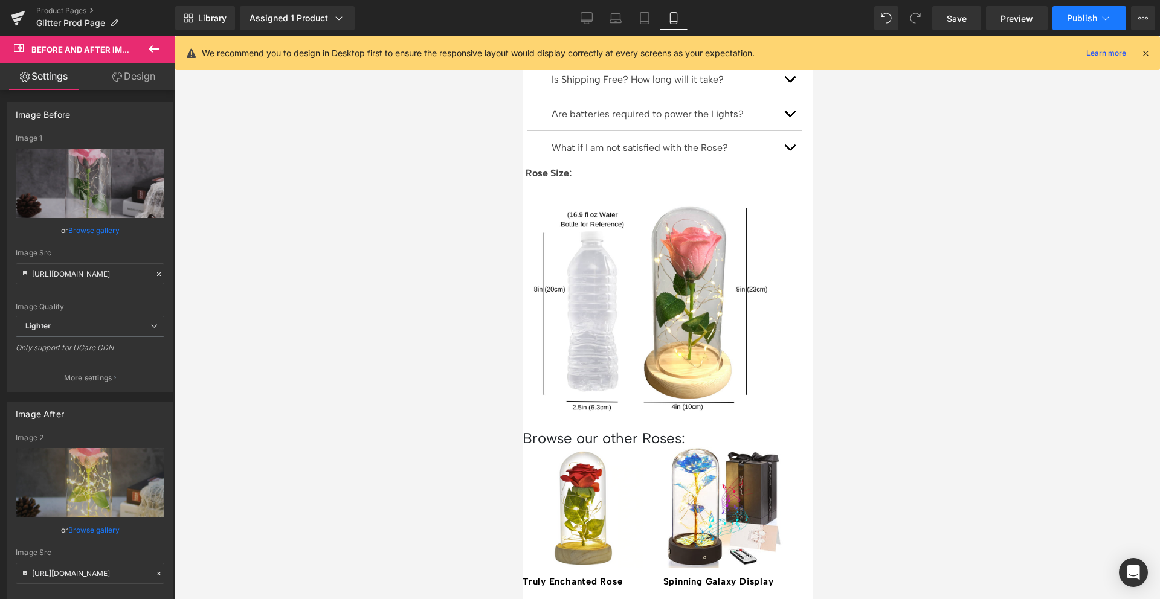
click at [1094, 24] on button "Publish" at bounding box center [1089, 18] width 74 height 24
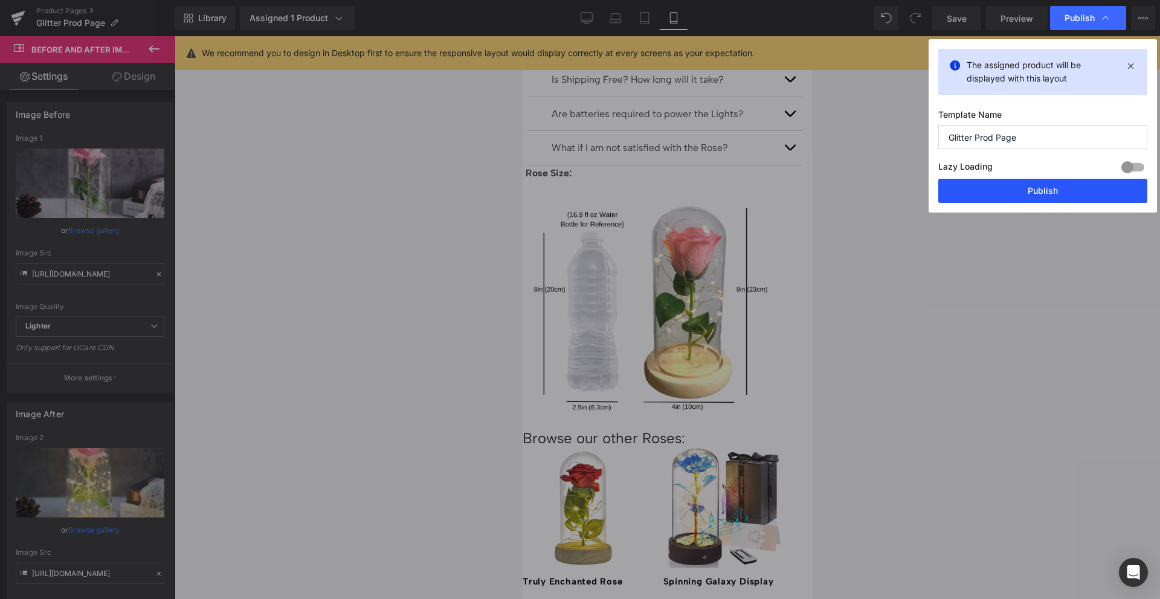
click at [1014, 188] on button "Publish" at bounding box center [1042, 191] width 209 height 24
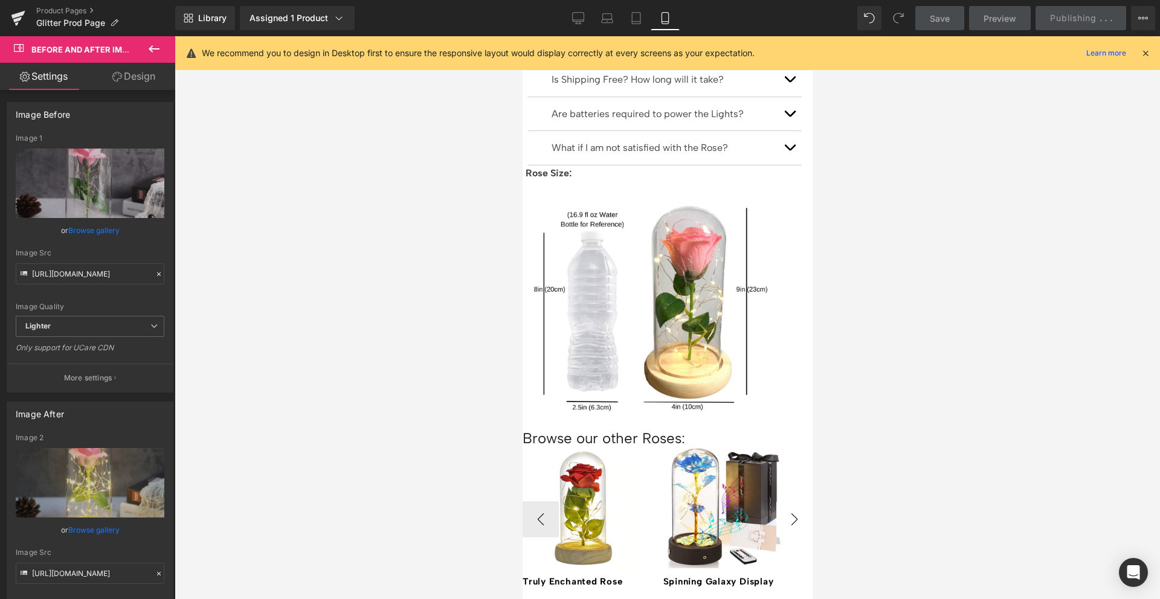
click at [780, 501] on button "›" at bounding box center [794, 519] width 36 height 36
click at [535, 501] on button "‹" at bounding box center [540, 519] width 36 height 36
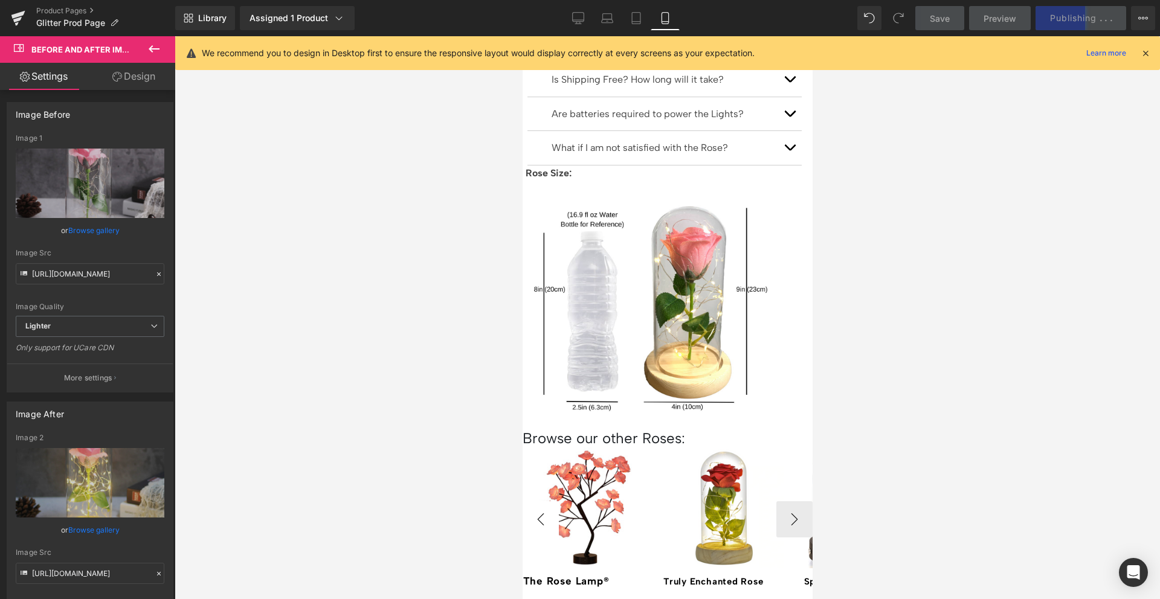
click at [535, 501] on button "‹" at bounding box center [540, 519] width 36 height 36
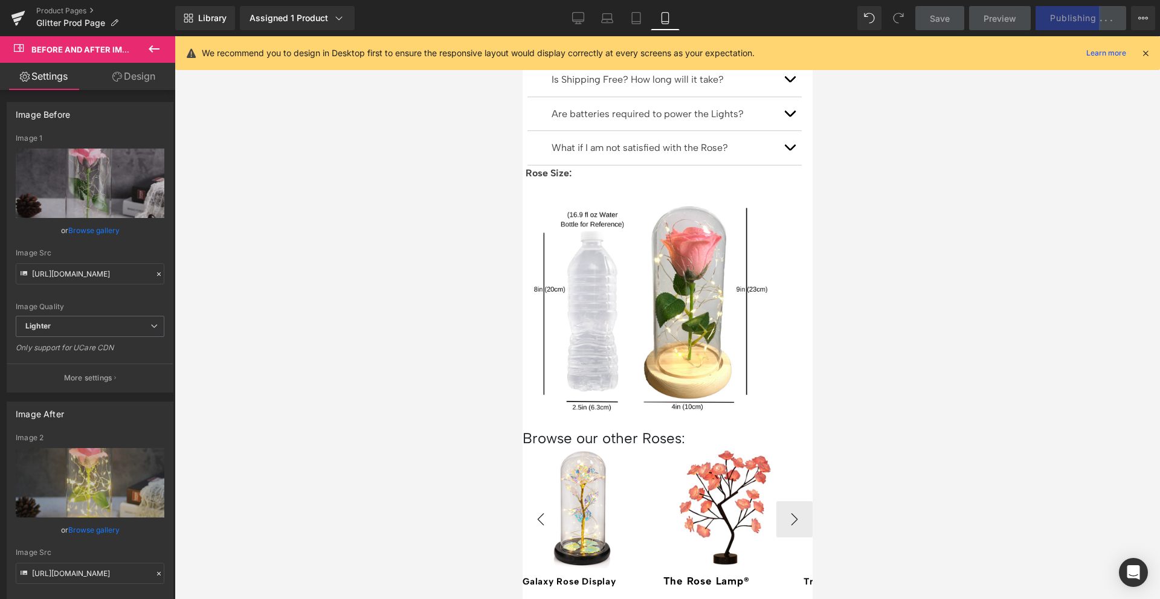
click at [535, 501] on button "‹" at bounding box center [540, 519] width 36 height 36
click at [781, 501] on button "›" at bounding box center [794, 519] width 36 height 36
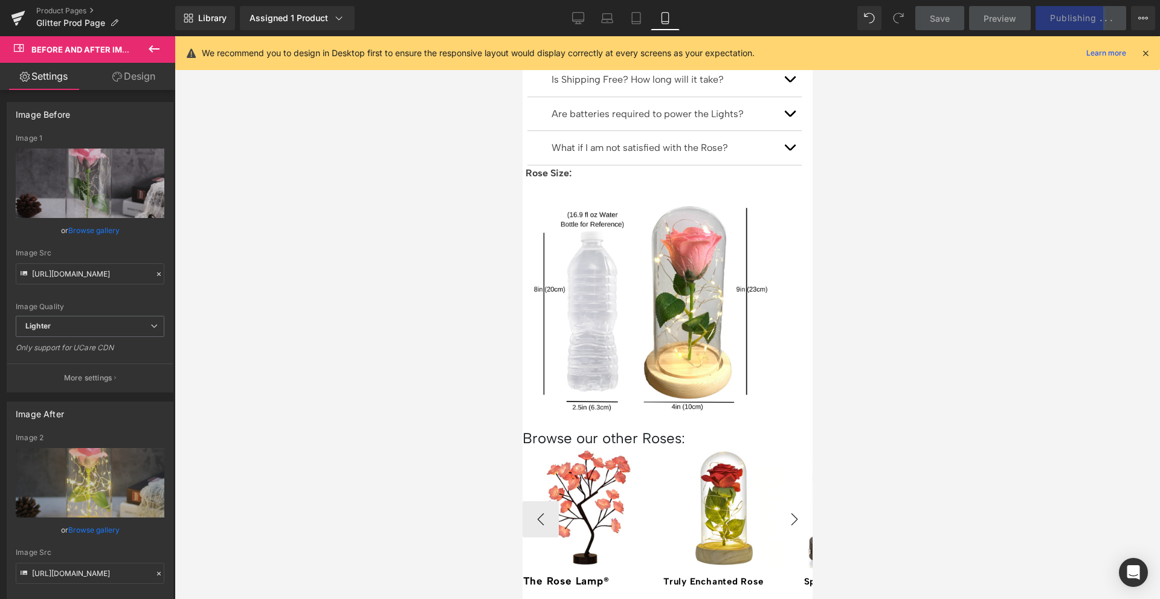
click at [781, 501] on button "›" at bounding box center [794, 519] width 36 height 36
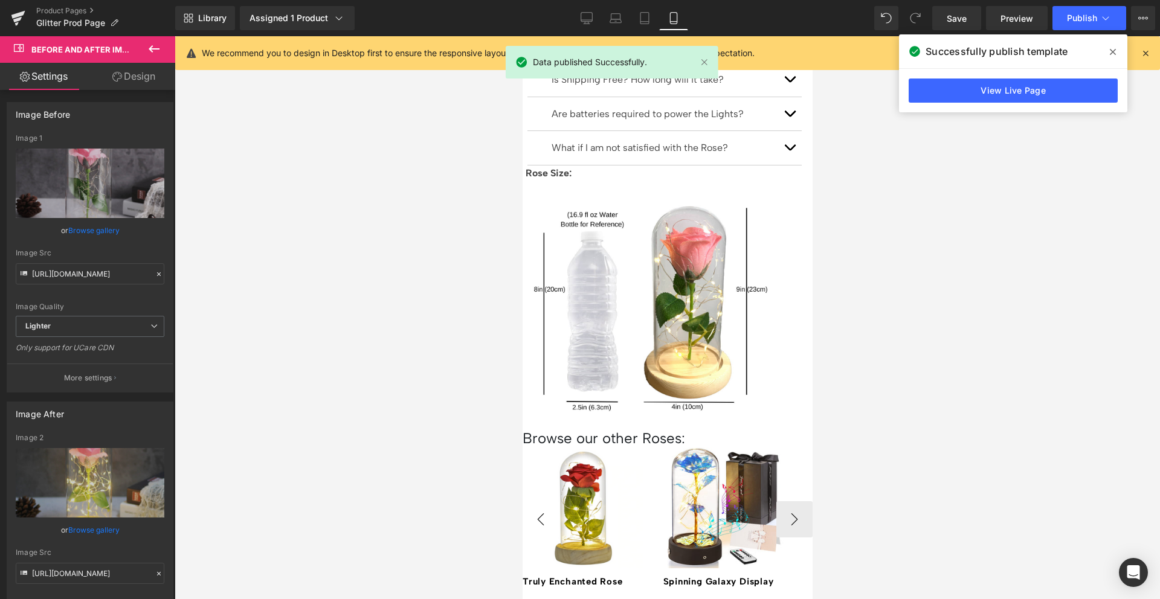
click at [541, 501] on button "‹" at bounding box center [540, 519] width 36 height 36
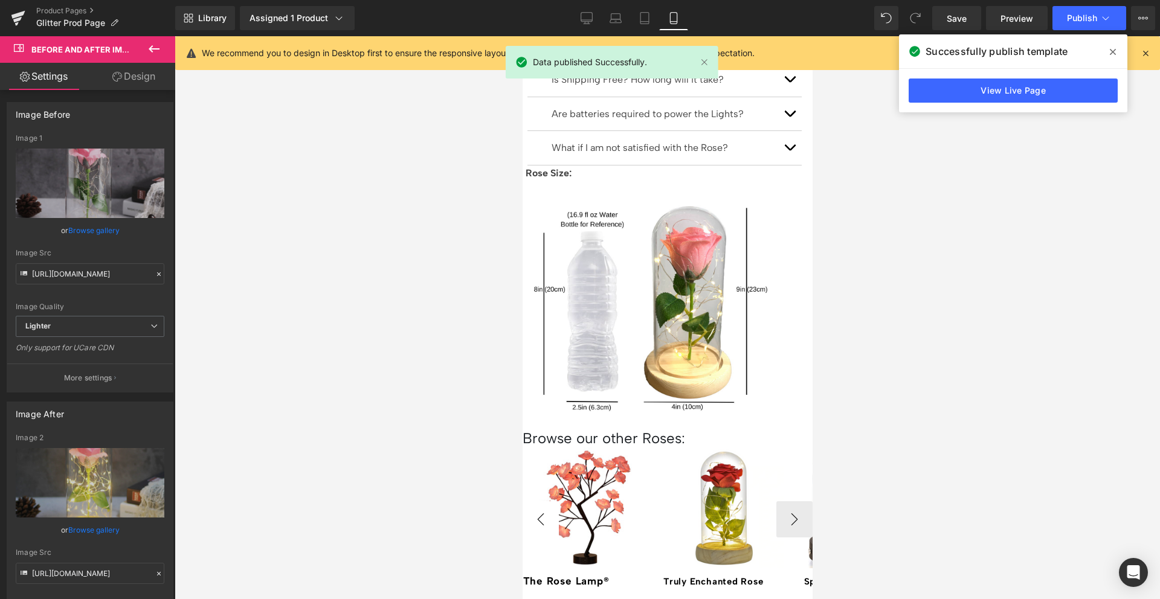
click at [541, 501] on button "‹" at bounding box center [540, 519] width 36 height 36
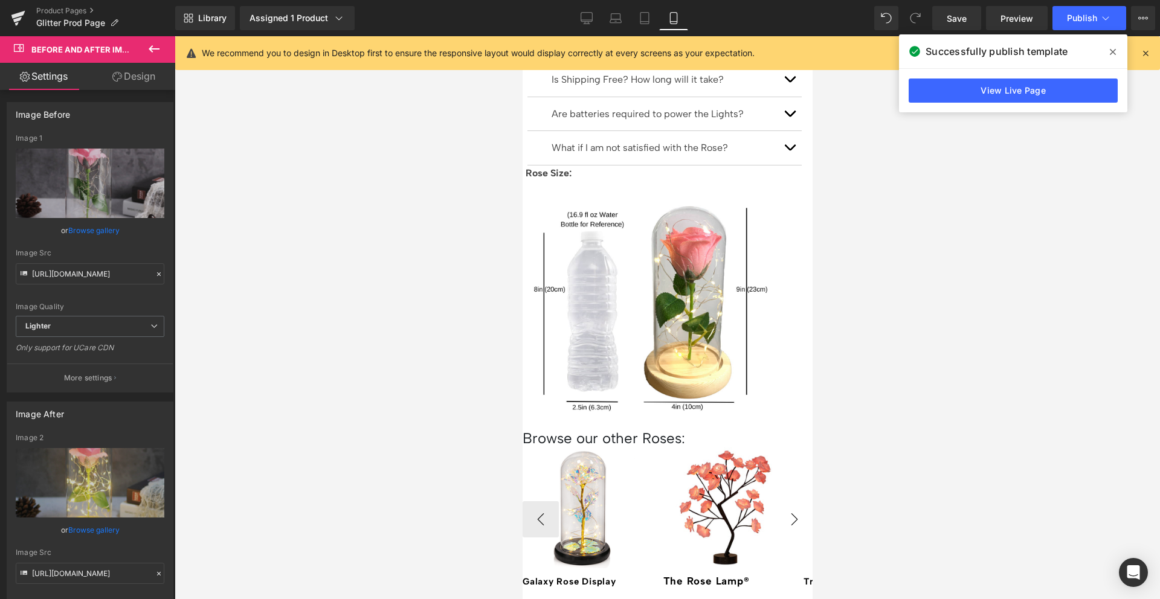
click at [786, 501] on button "›" at bounding box center [794, 519] width 36 height 36
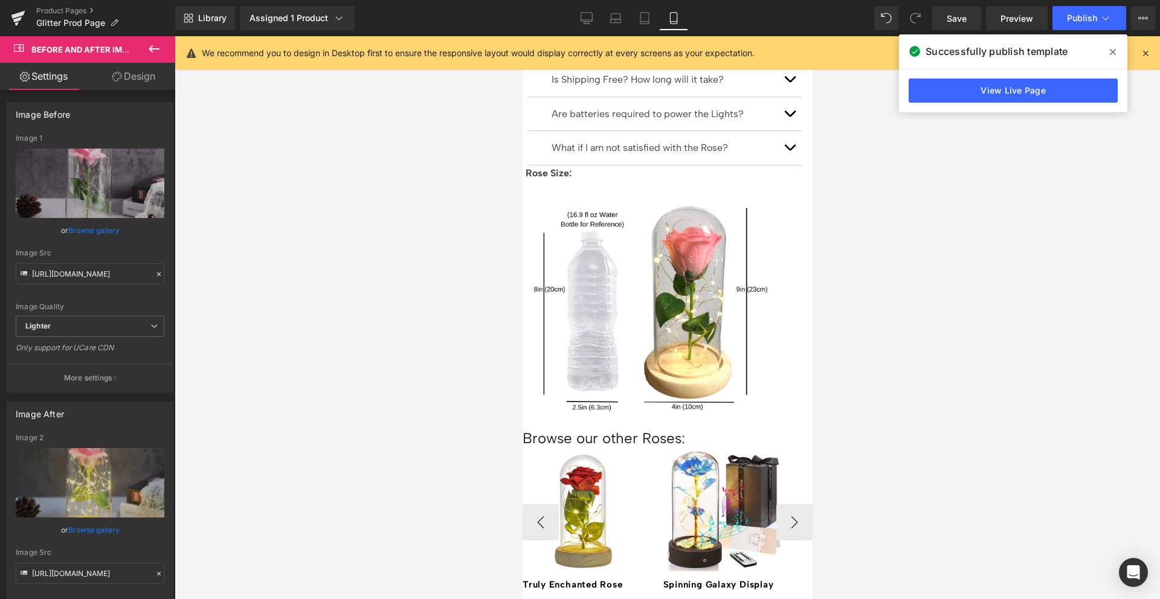
click at [522, 36] on span "Product" at bounding box center [522, 36] width 0 height 0
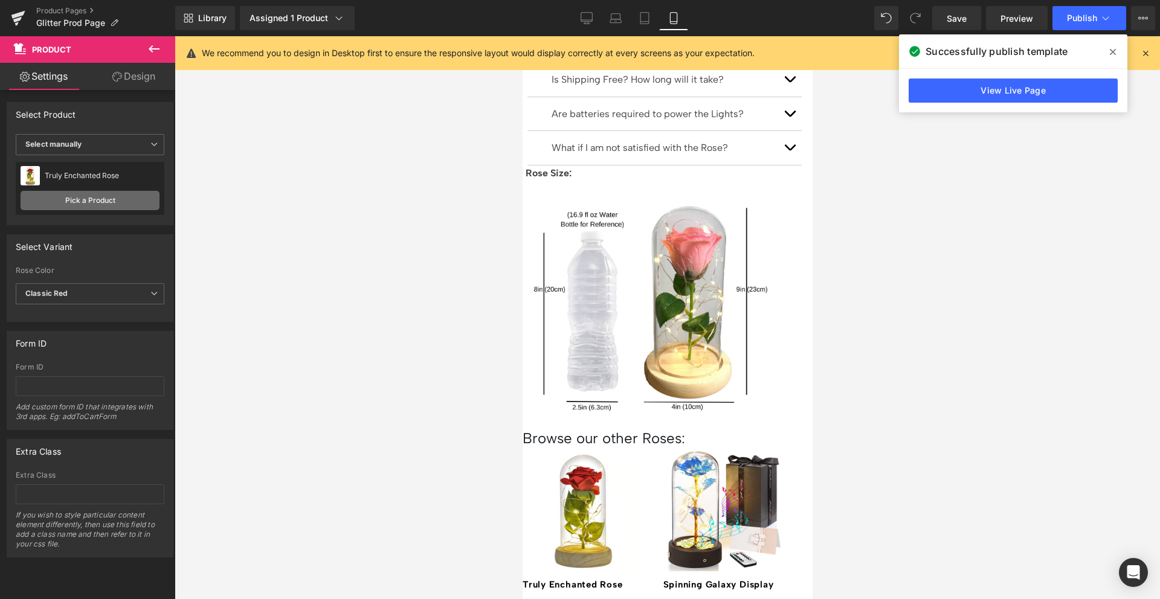
click at [85, 200] on link "Pick a Product" at bounding box center [90, 200] width 139 height 19
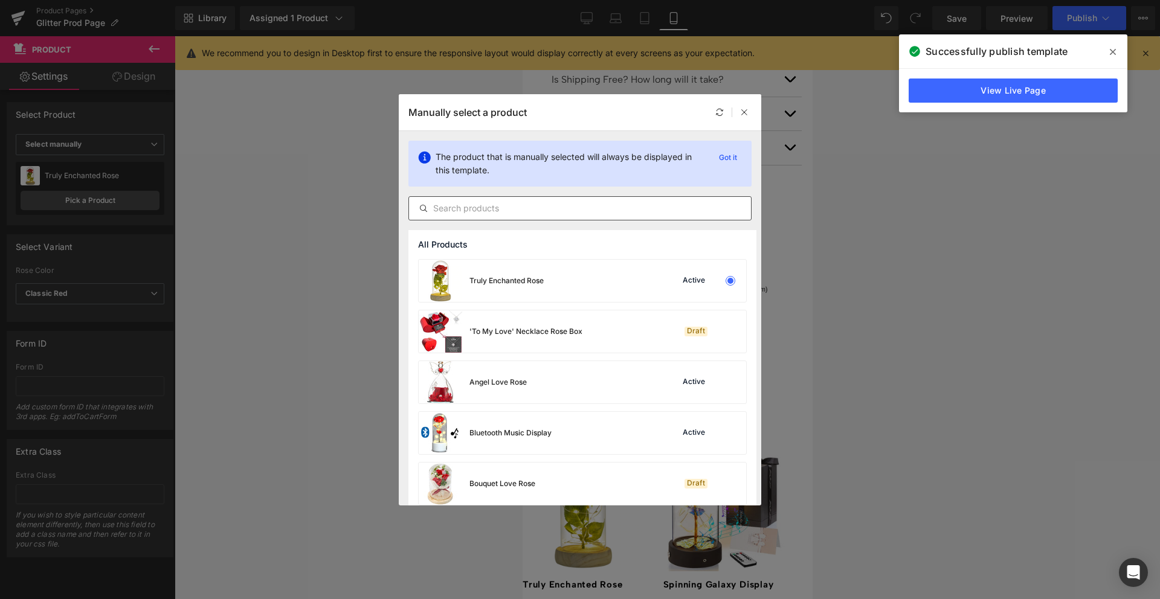
click at [487, 210] on input "text" at bounding box center [580, 208] width 342 height 14
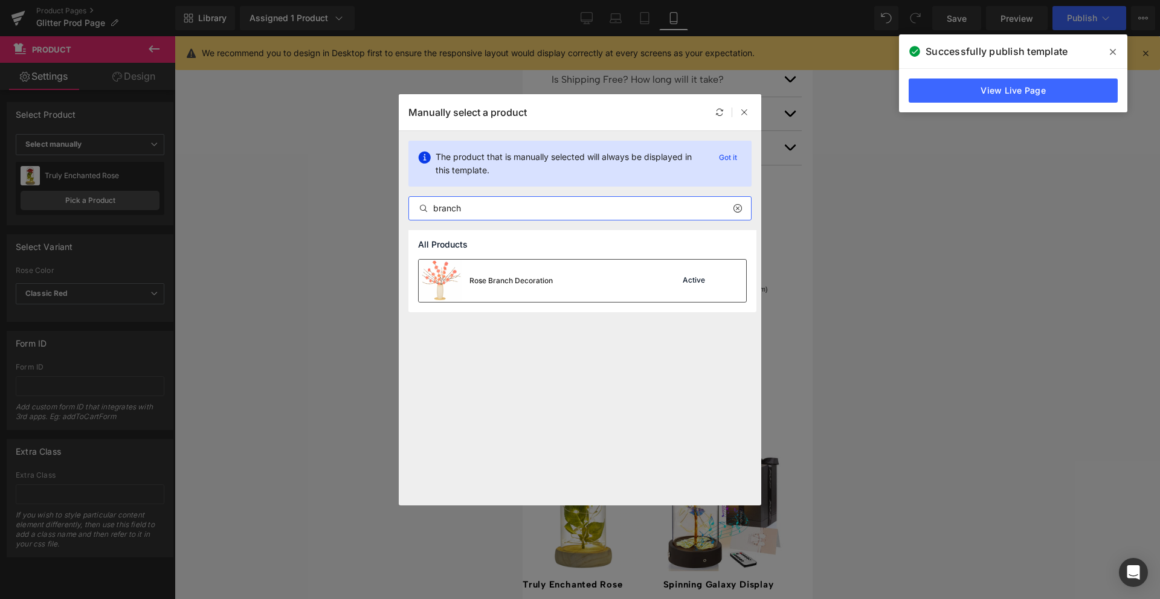
type input "branch"
click at [501, 282] on div "Rose Branch Decoration" at bounding box center [510, 280] width 83 height 11
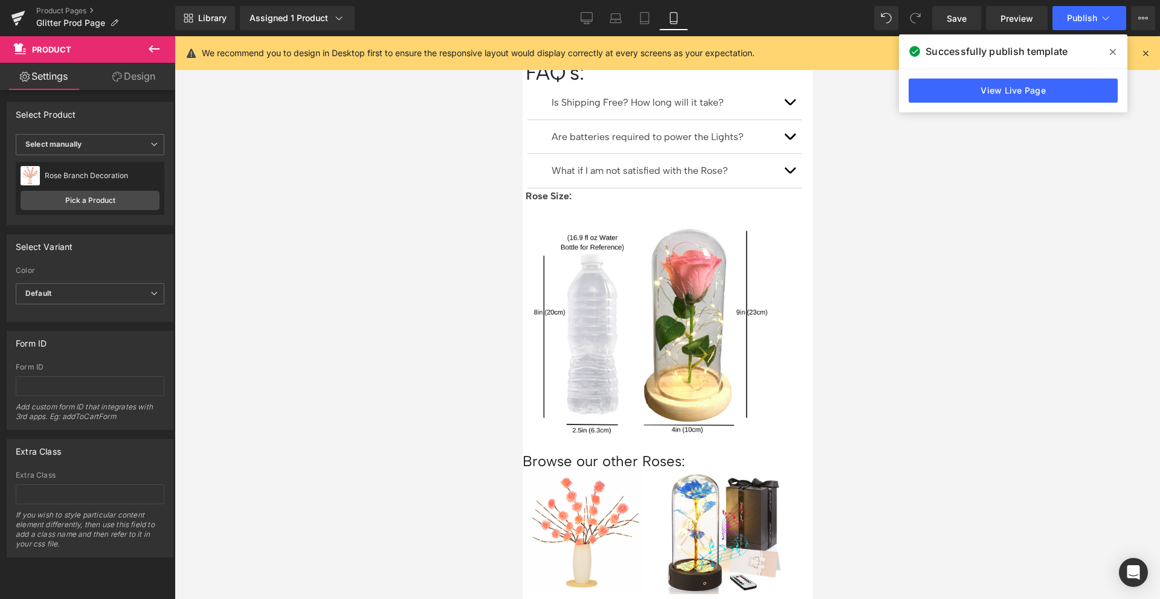
scroll to position [1704, 0]
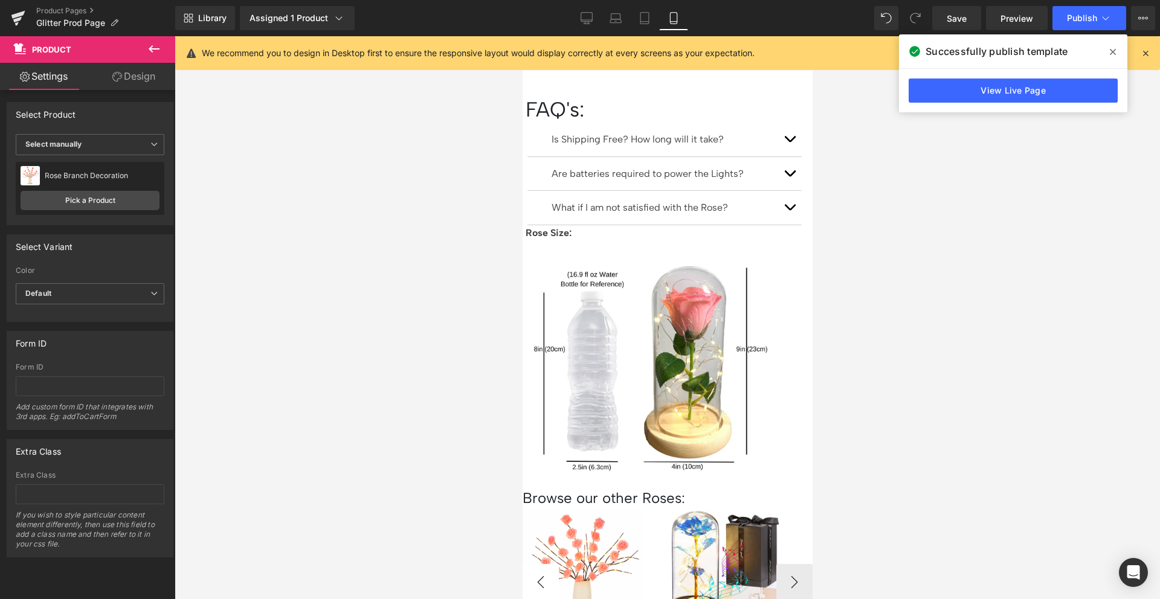
click at [541, 564] on button "‹" at bounding box center [540, 582] width 36 height 36
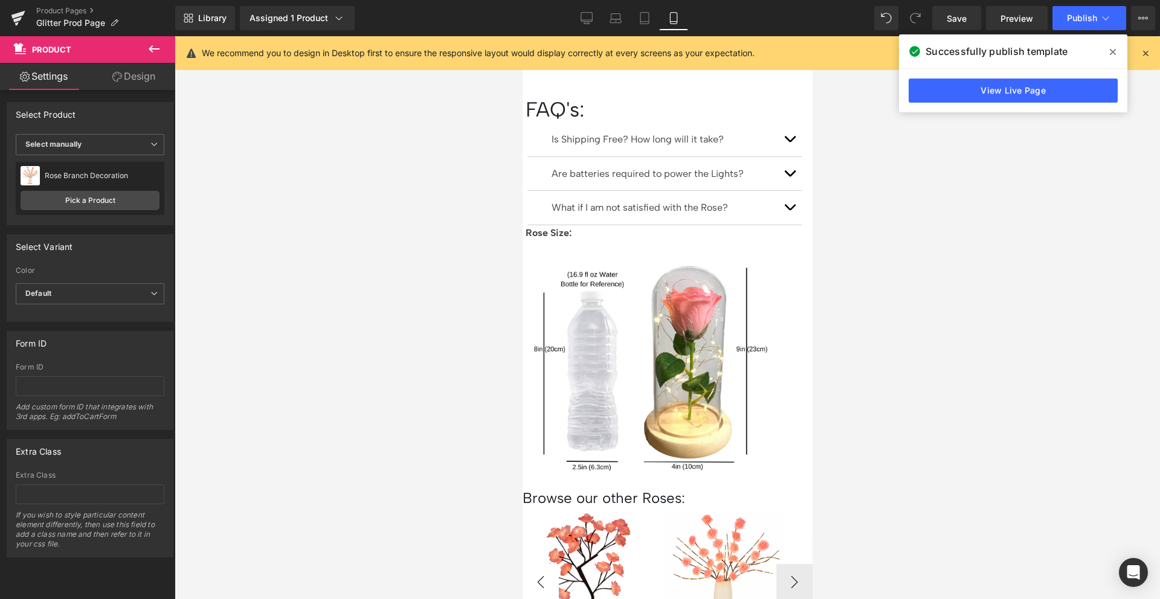
click at [541, 564] on button "‹" at bounding box center [540, 582] width 36 height 36
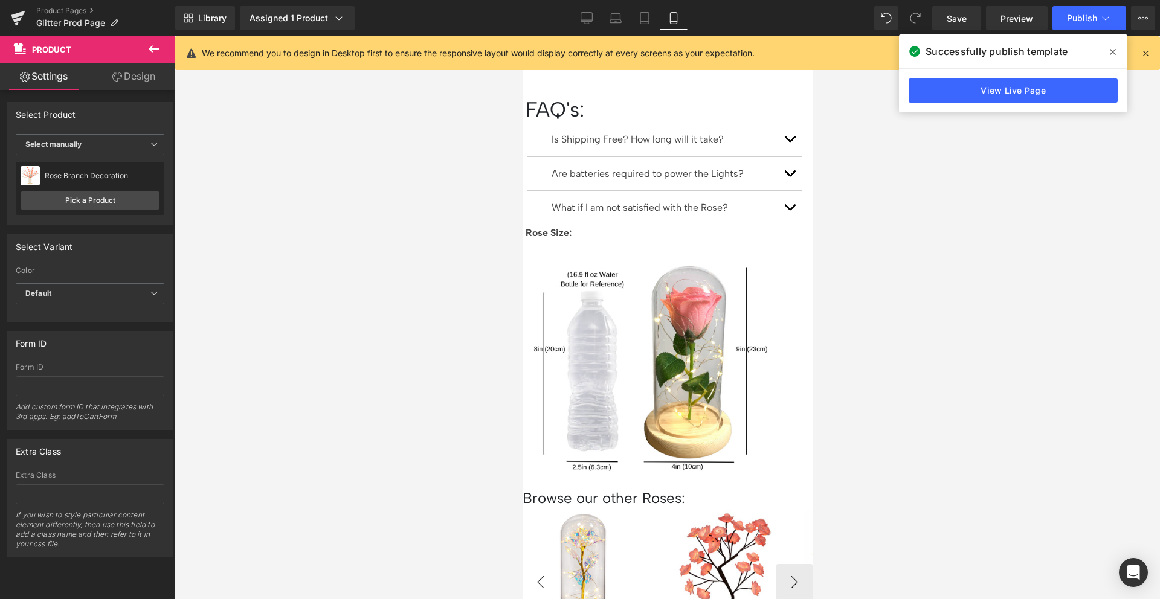
click at [541, 564] on button "‹" at bounding box center [540, 582] width 36 height 36
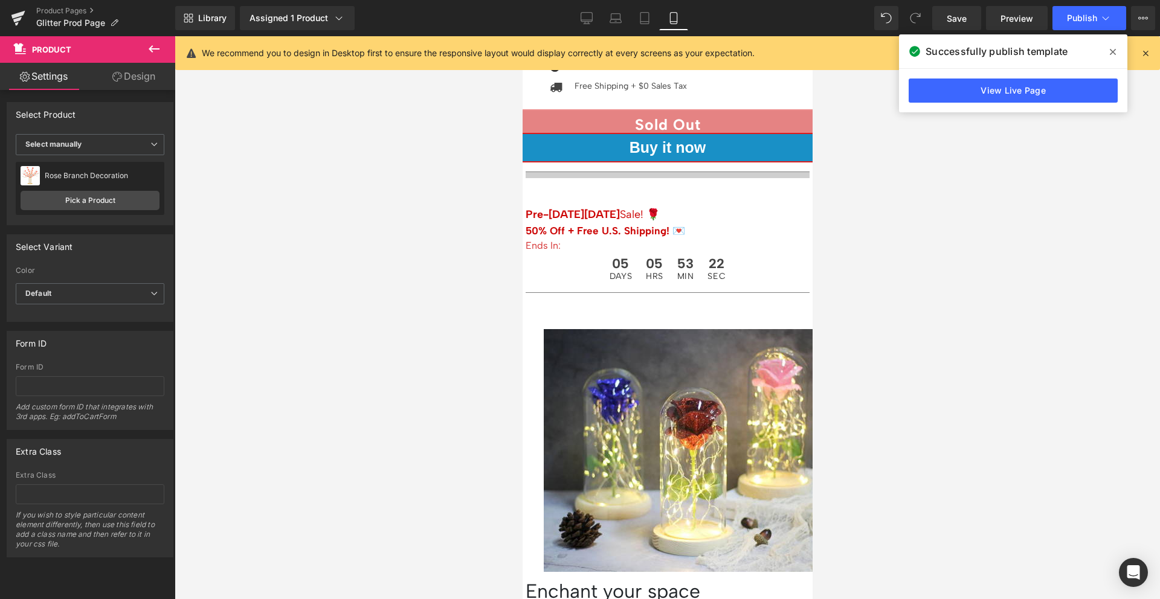
scroll to position [0, 0]
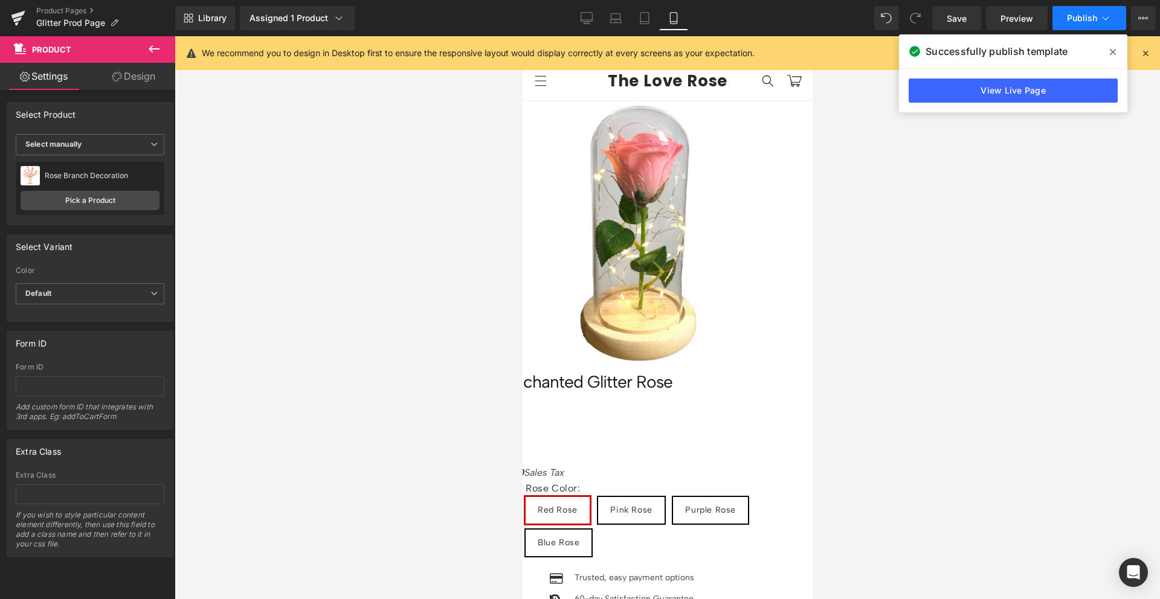
click at [1078, 20] on span "Publish" at bounding box center [1082, 18] width 30 height 10
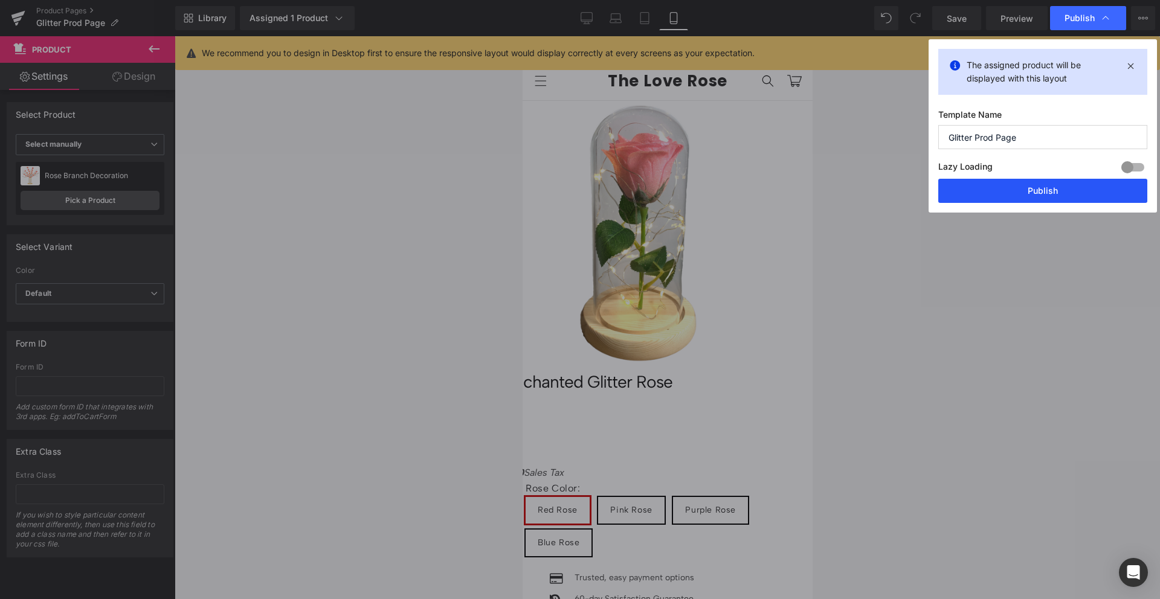
click at [1024, 197] on button "Publish" at bounding box center [1042, 191] width 209 height 24
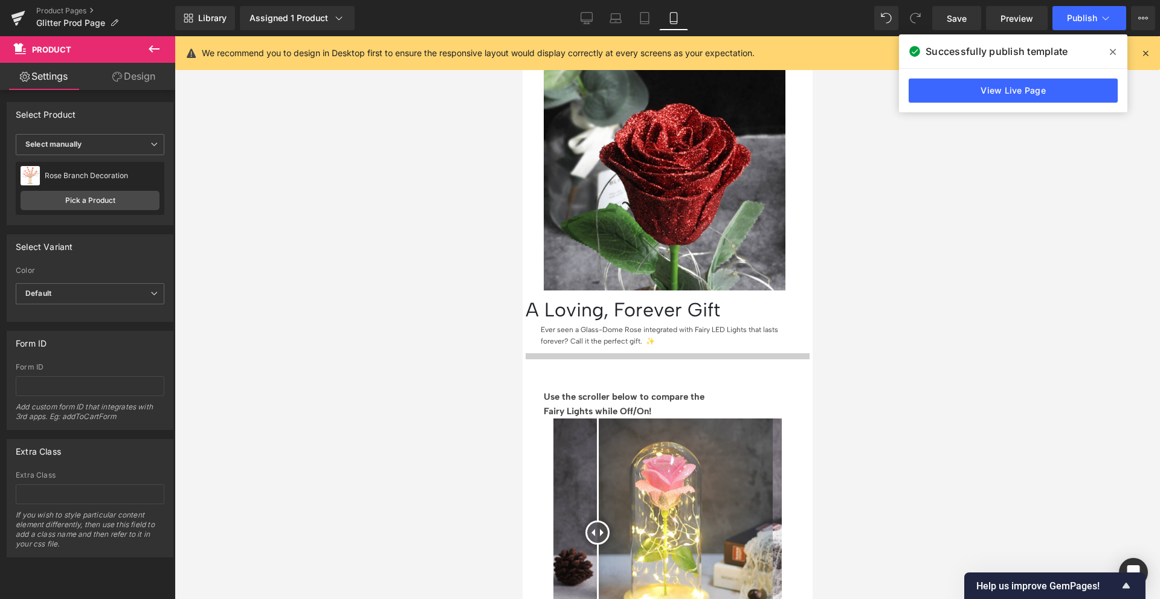
scroll to position [1090, 0]
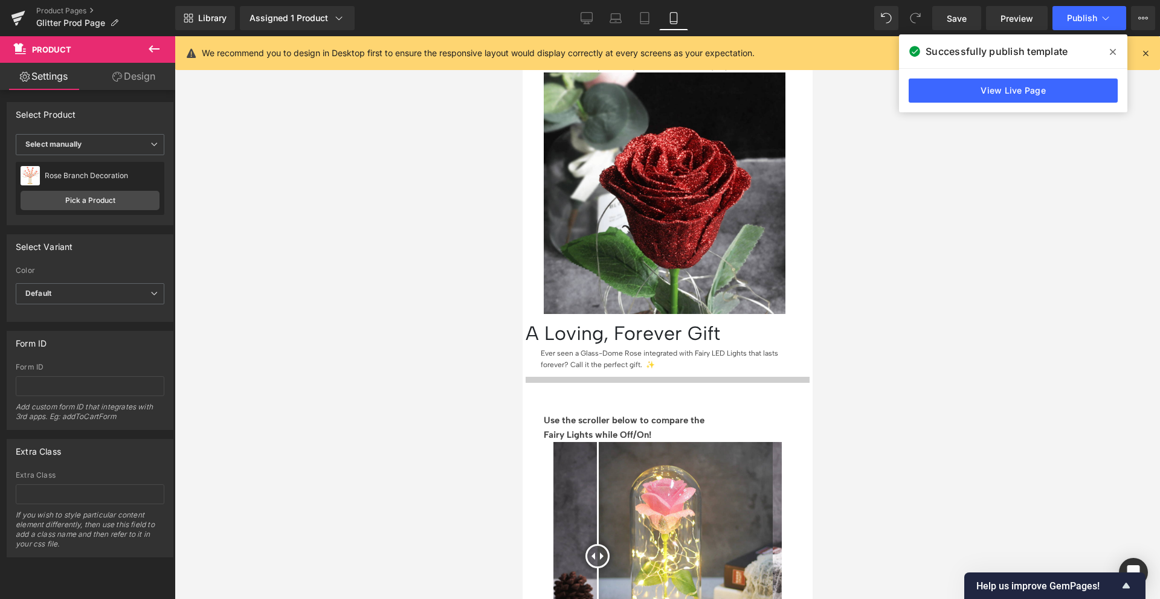
click at [522, 36] on span "Text Block" at bounding box center [522, 36] width 0 height 0
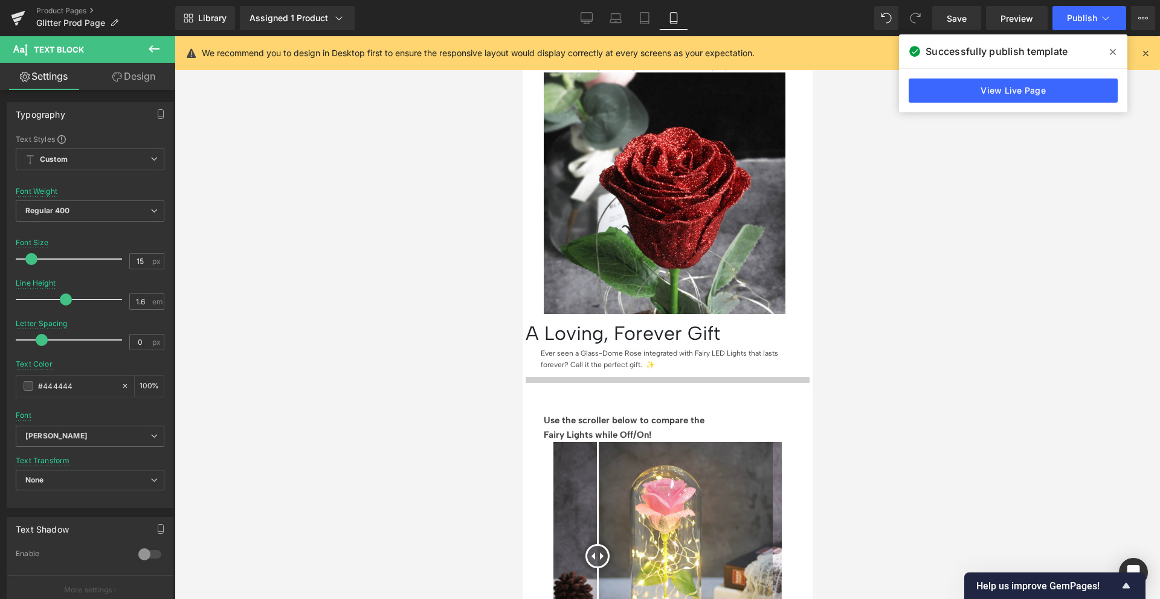
click at [584, 413] on p "Use the scroller below to compare the" at bounding box center [667, 420] width 248 height 14
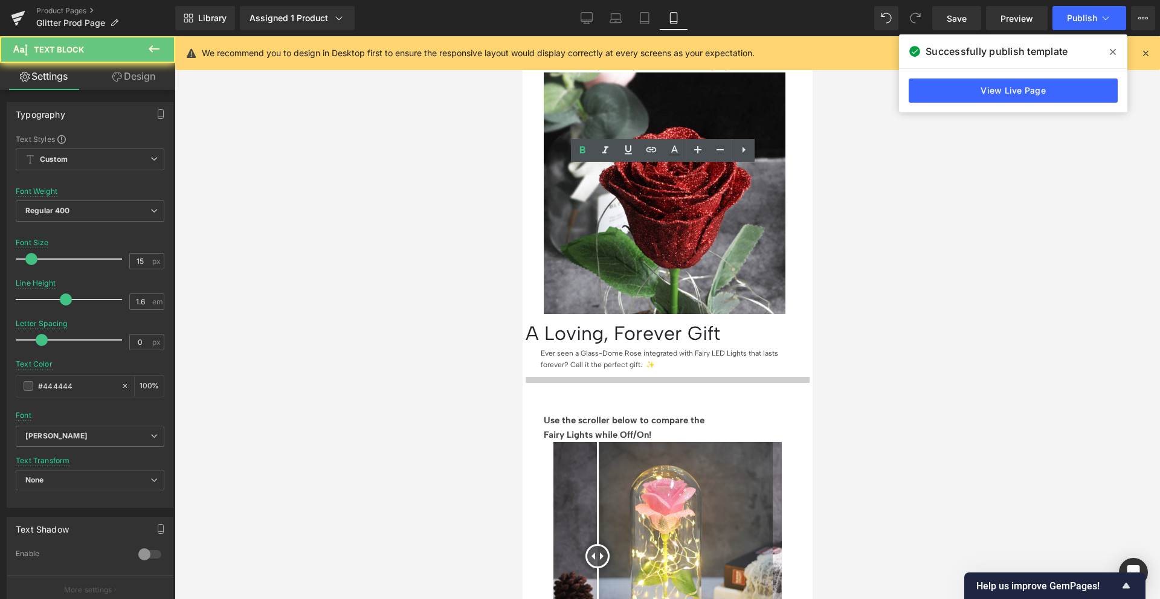
click at [594, 428] on p "Fairy Lights while Off/On!" at bounding box center [667, 435] width 248 height 14
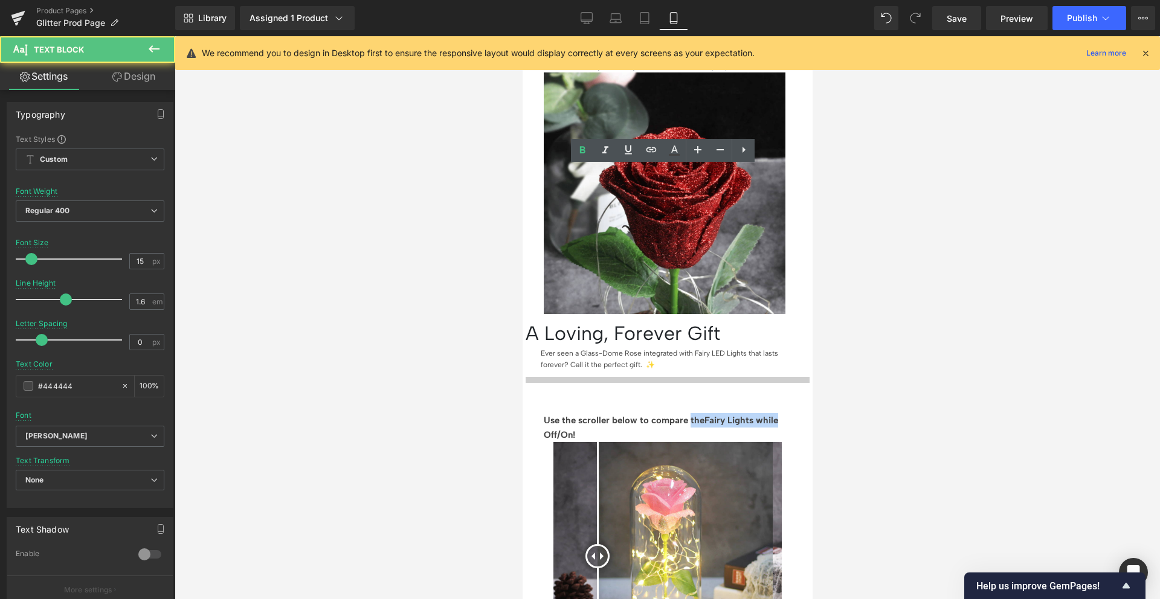
drag, startPoint x: 692, startPoint y: 172, endPoint x: 779, endPoint y: 171, distance: 87.0
click at [779, 413] on p "Use the scroller below to compare the Fairy Lights while Off/On!" at bounding box center [667, 427] width 248 height 29
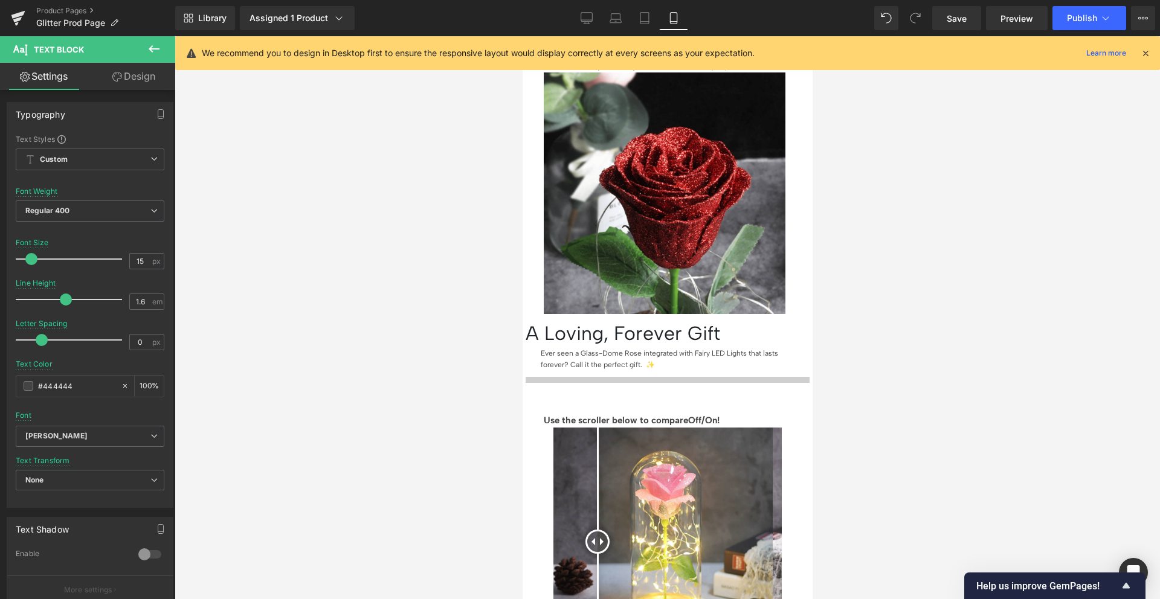
click at [719, 415] on span "Off/On!" at bounding box center [702, 420] width 31 height 11
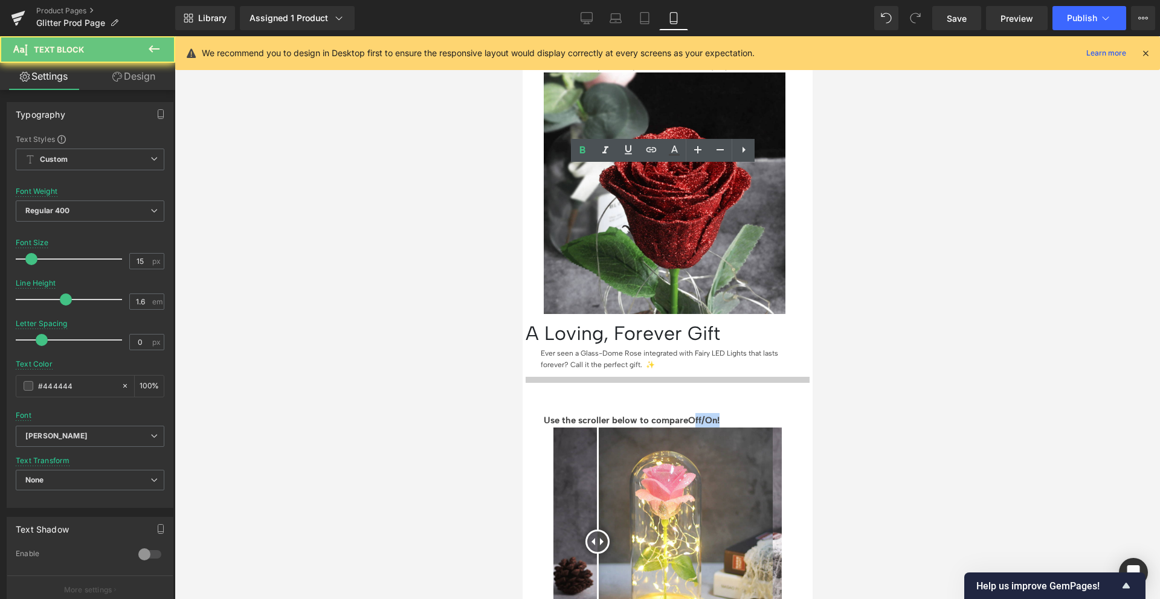
drag, startPoint x: 723, startPoint y: 176, endPoint x: 737, endPoint y: 173, distance: 14.7
click at [719, 415] on span "Off/On!" at bounding box center [702, 420] width 31 height 11
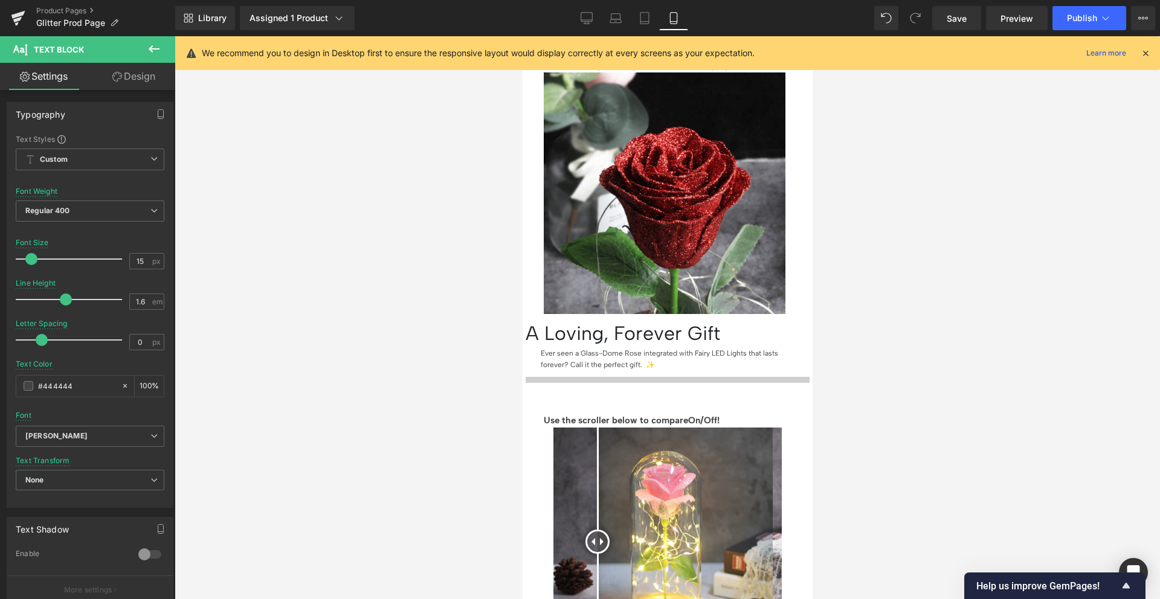
click at [882, 170] on div at bounding box center [667, 317] width 985 height 563
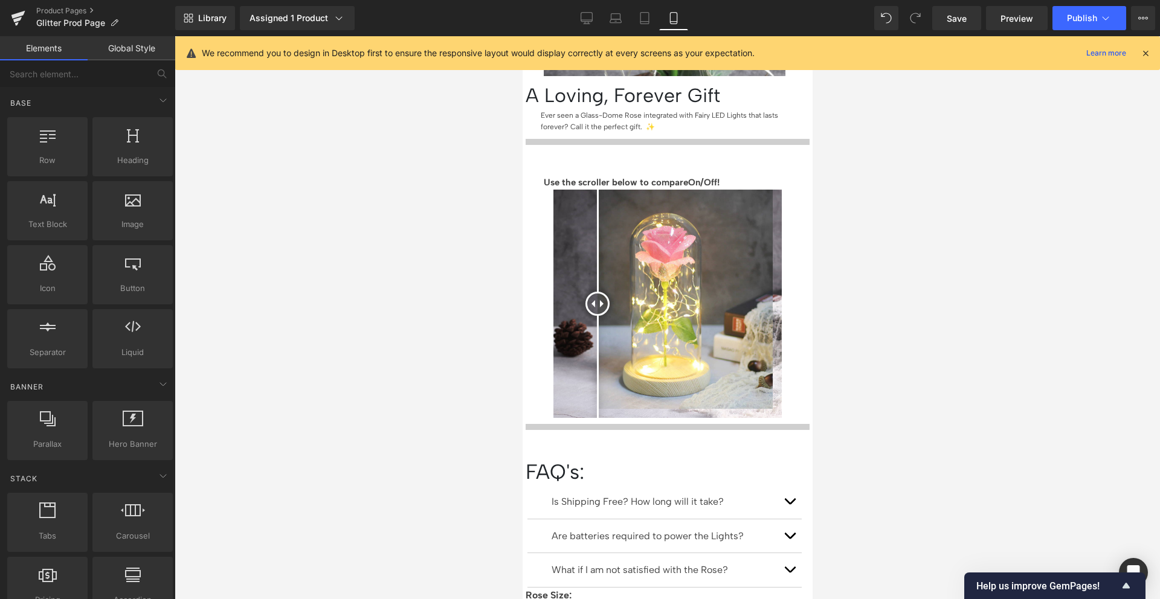
scroll to position [1342, 0]
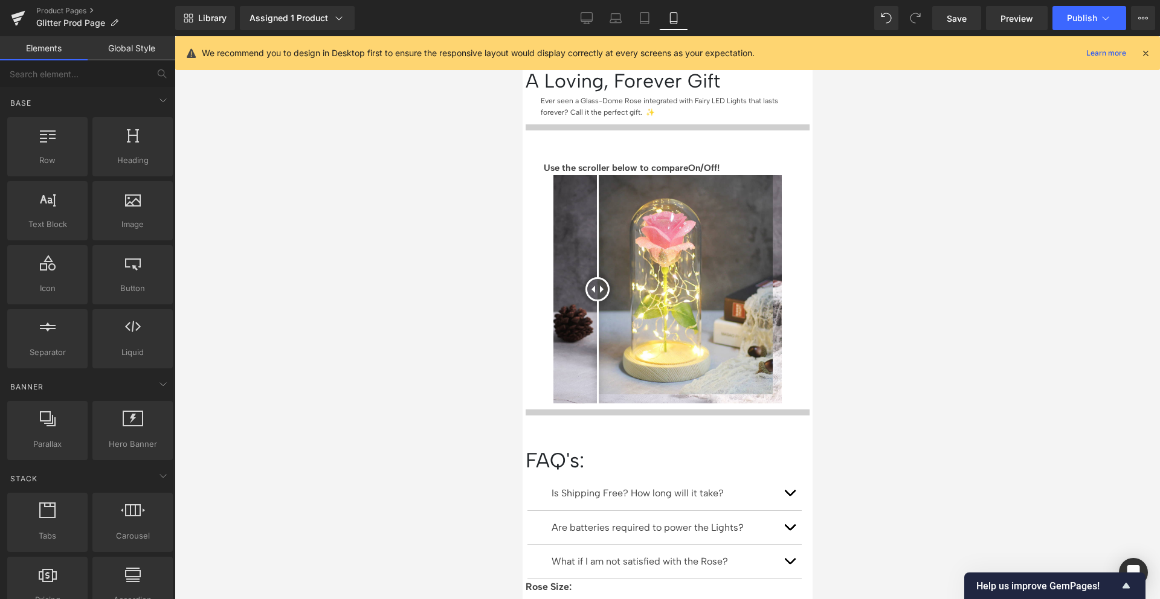
click at [522, 36] on icon at bounding box center [522, 36] width 0 height 0
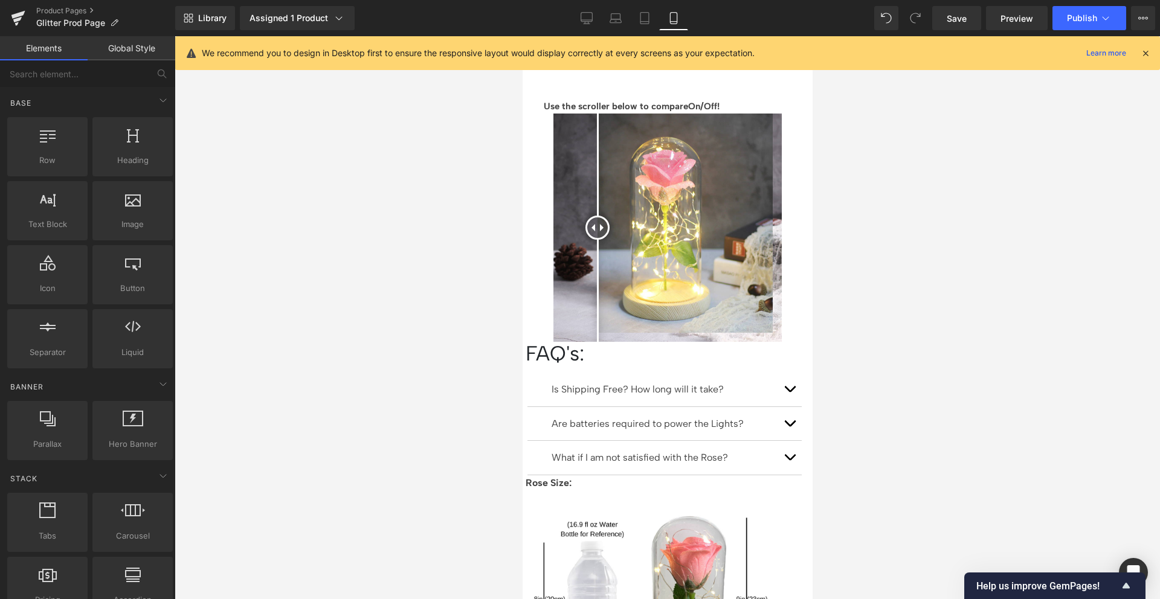
scroll to position [1381, 0]
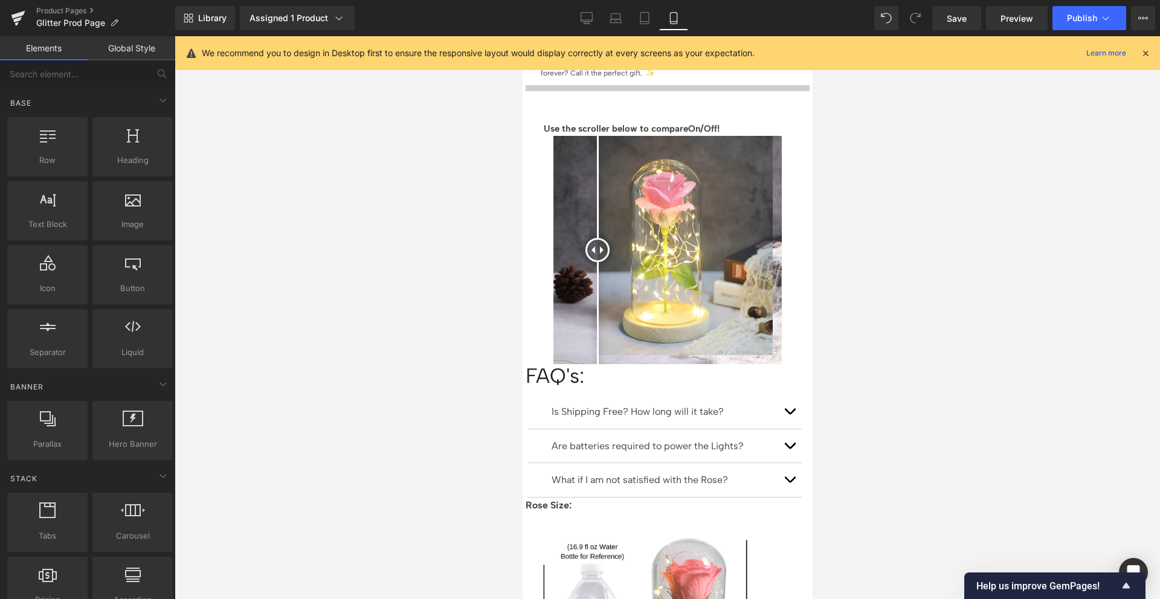
click at [663, 364] on div "FAQ's: Heading" at bounding box center [667, 379] width 284 height 31
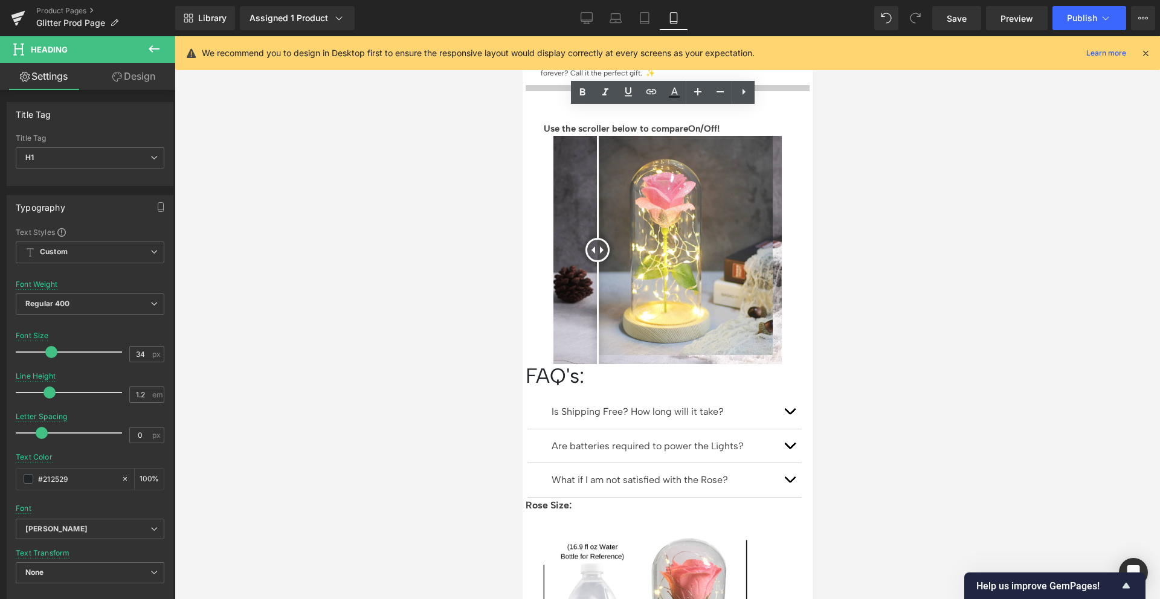
click at [137, 73] on link "Design" at bounding box center [134, 76] width 88 height 27
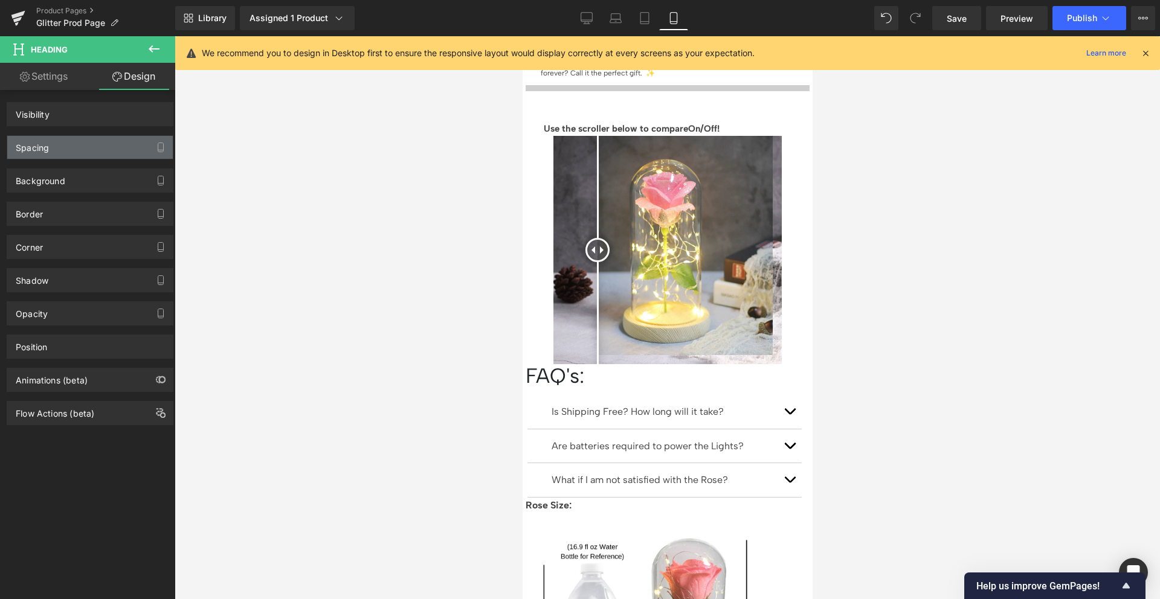
click at [91, 144] on div "Spacing" at bounding box center [89, 147] width 165 height 23
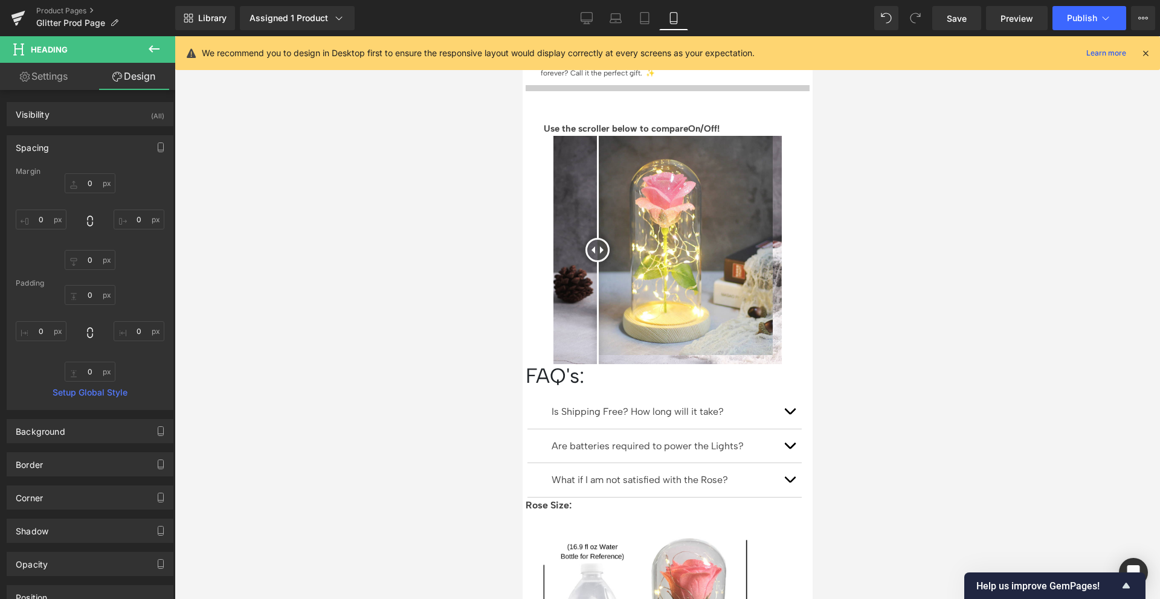
type input "0"
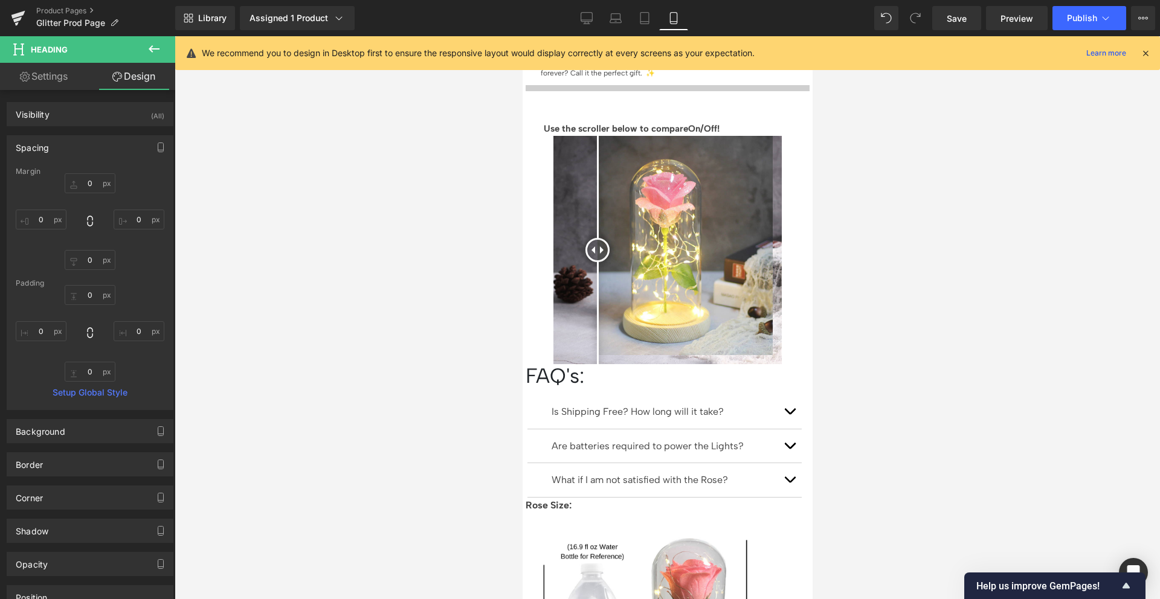
type input "0"
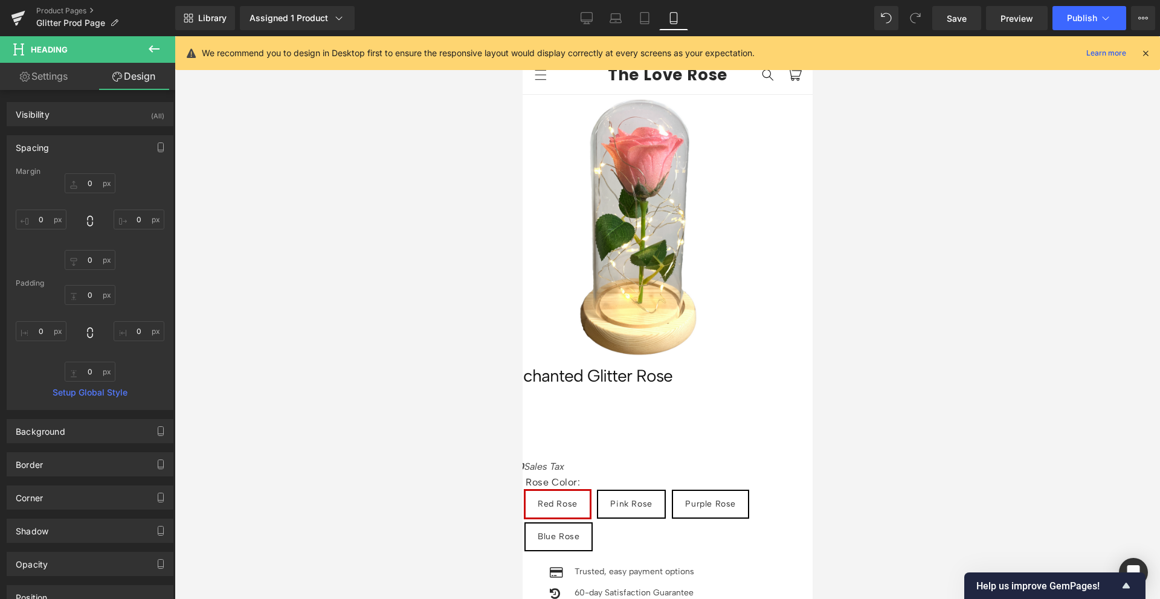
scroll to position [0, 0]
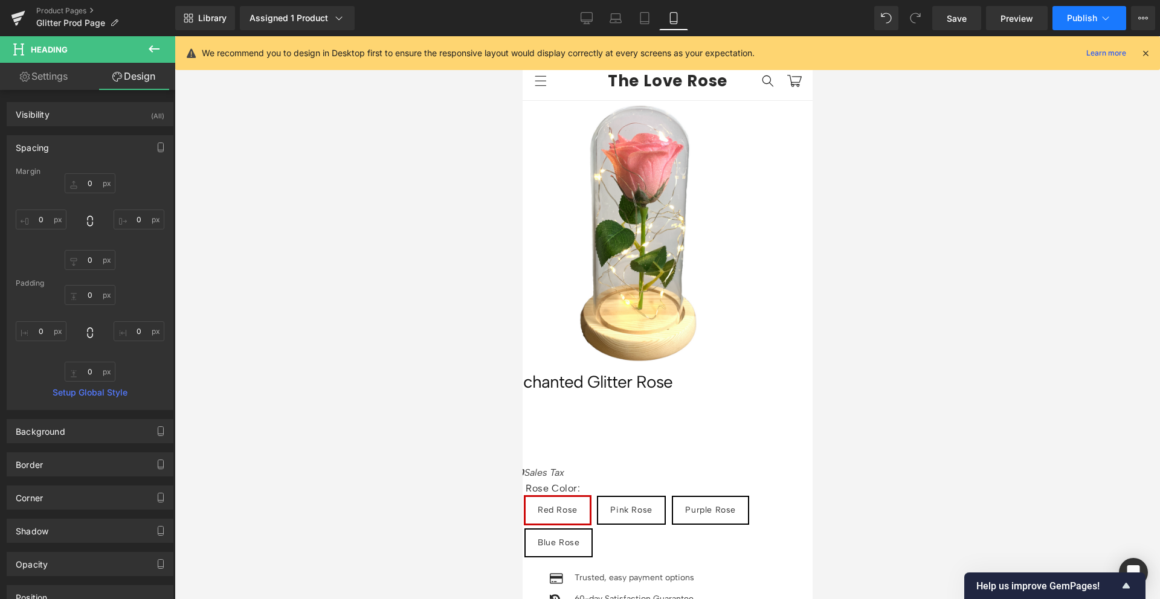
click at [1080, 27] on button "Publish" at bounding box center [1089, 18] width 74 height 24
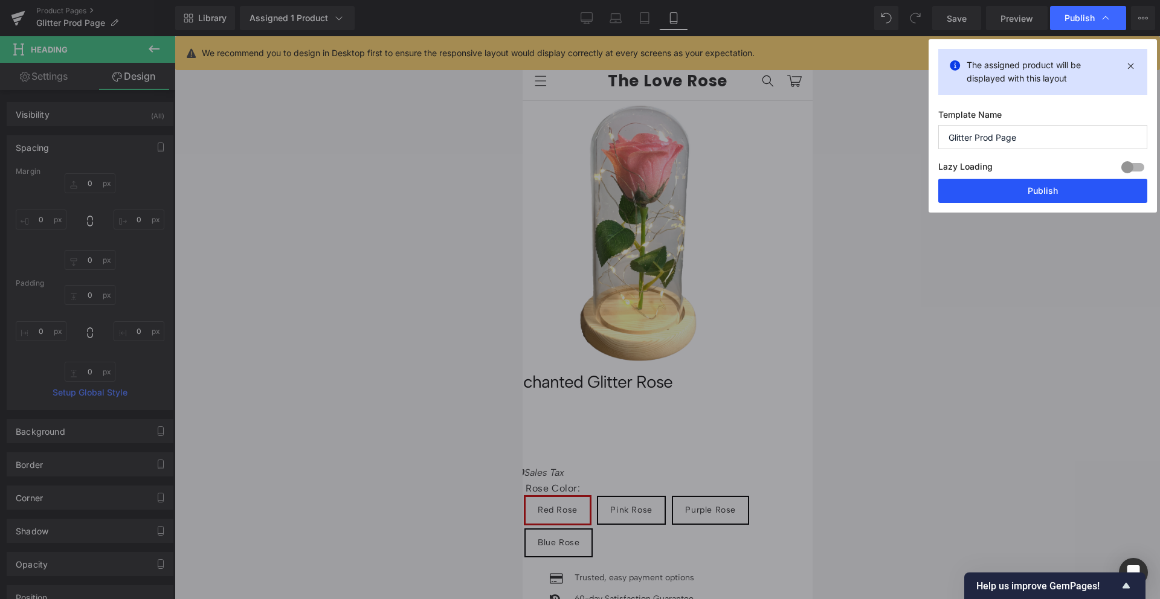
click at [1065, 195] on button "Publish" at bounding box center [1042, 191] width 209 height 24
